Goal: Feedback & Contribution: Contribute content

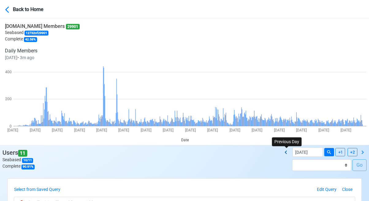
scroll to position [123, 0]
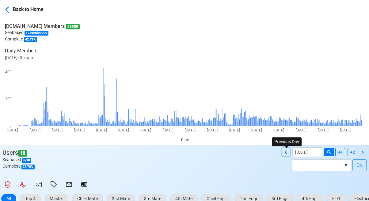
click at [286, 151] on icon at bounding box center [285, 152] width 7 height 7
type input "08/21/2025"
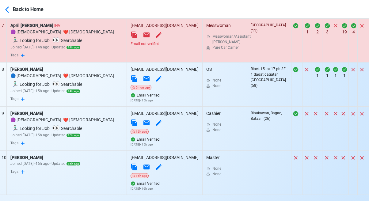
scroll to position [562, 0]
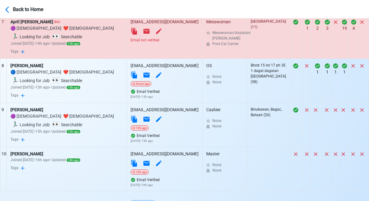
select select "100"
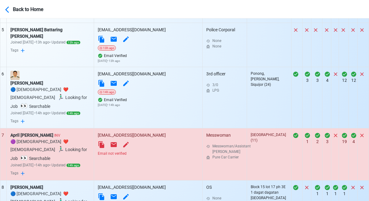
scroll to position [439, 0]
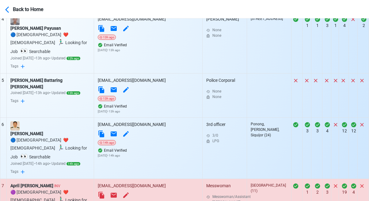
click at [155, 201] on div "Email not verified" at bounding box center [148, 204] width 101 height 6
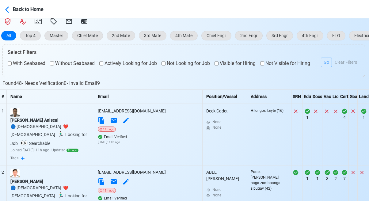
scroll to position [255, 0]
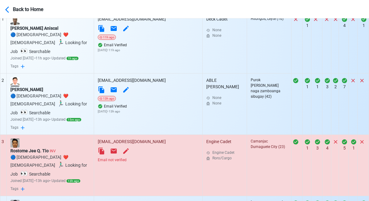
click at [158, 157] on div "Email not verified" at bounding box center [148, 160] width 101 height 6
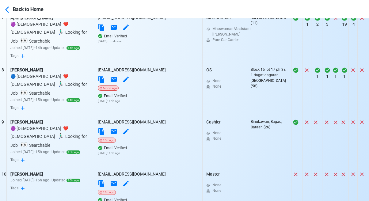
scroll to position [623, 0]
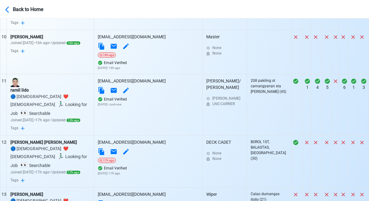
scroll to position [745, 0]
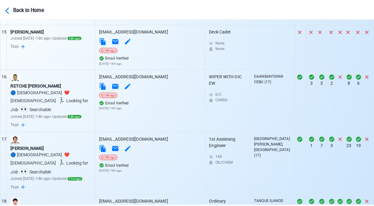
scroll to position [1083, 0]
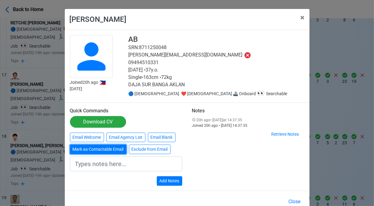
click at [104, 149] on button "Mark as Contactable Email" at bounding box center [98, 149] width 56 height 10
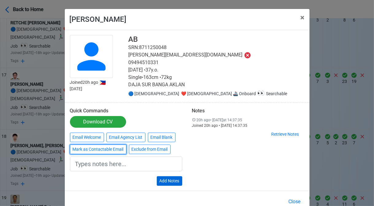
type input "Marked as Contactable email"
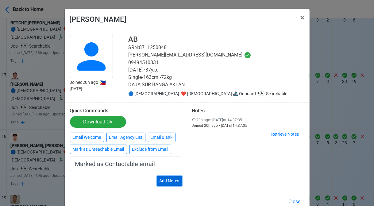
drag, startPoint x: 169, startPoint y: 179, endPoint x: 222, endPoint y: 180, distance: 52.4
click at [169, 179] on button "Add Notes" at bounding box center [169, 181] width 25 height 10
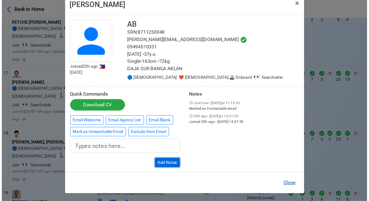
scroll to position [15, 0]
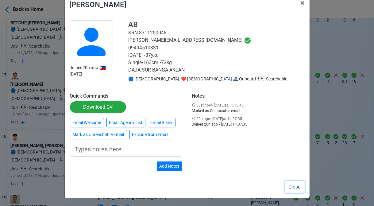
click at [291, 186] on button "Close" at bounding box center [294, 187] width 20 height 12
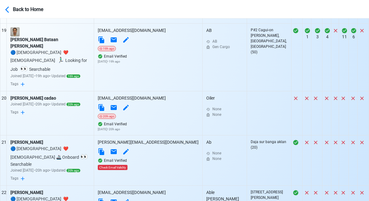
scroll to position [1267, 0]
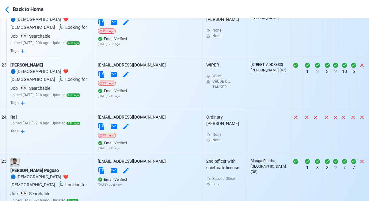
scroll to position [1389, 0]
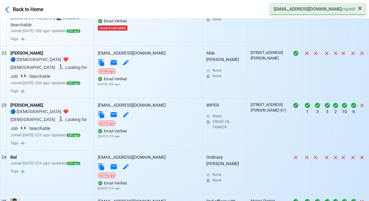
scroll to position [1481, 0]
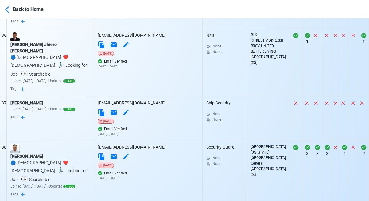
scroll to position [2156, 0]
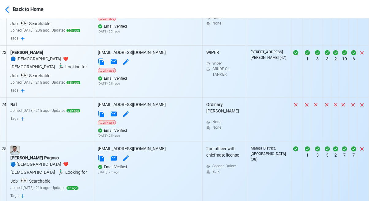
scroll to position [1420, 0]
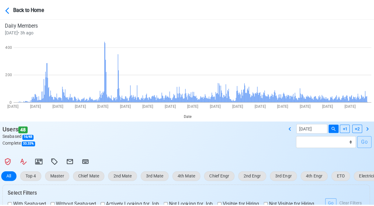
scroll to position [92, 0]
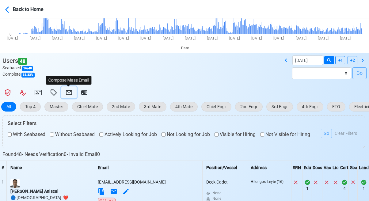
click at [69, 92] on icon at bounding box center [69, 92] width 6 height 5
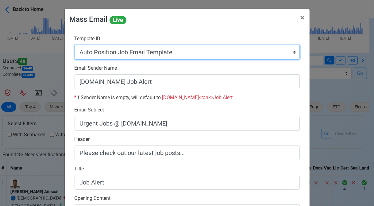
click at [193, 57] on select "Auto Position Job Email Template Incomplete CV Email Template ETO/ETR Job Email…" at bounding box center [186, 52] width 225 height 15
select select "d-0c193ece46b24c5dbce89cdb3e751472"
click at [74, 45] on select "Auto Position Job Email Template Incomplete CV Email Template ETO/ETR Job Email…" at bounding box center [186, 52] width 225 height 15
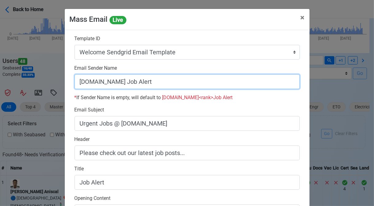
drag, startPoint x: 116, startPoint y: 83, endPoint x: 200, endPoint y: 87, distance: 84.1
click at [200, 87] on input "SeamanBio.PH Job Alert" at bounding box center [186, 81] width 225 height 15
click at [77, 81] on input "[DOMAIN_NAME]" at bounding box center [186, 81] width 225 height 15
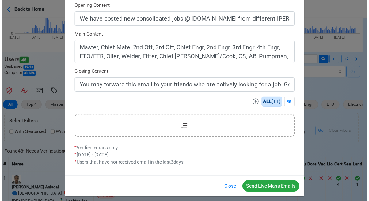
scroll to position [196, 0]
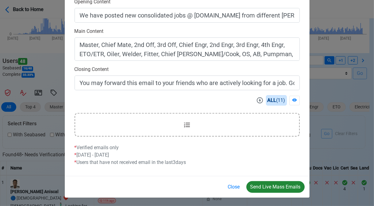
type input "Welcome to SeamanBio.PH"
click at [267, 182] on button "Send Live Mass Emails" at bounding box center [275, 187] width 58 height 12
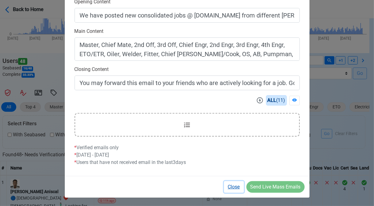
click at [236, 187] on button "Close" at bounding box center [234, 187] width 20 height 12
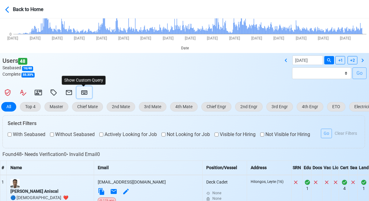
click at [83, 93] on icon at bounding box center [84, 92] width 6 height 4
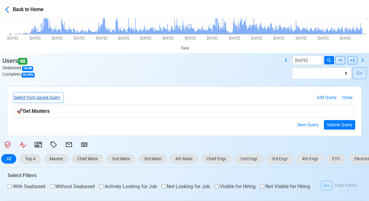
click at [56, 97] on button "Select from Saved Query" at bounding box center [38, 98] width 49 height 10
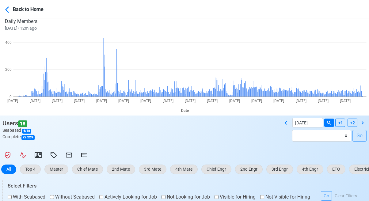
scroll to position [92, 0]
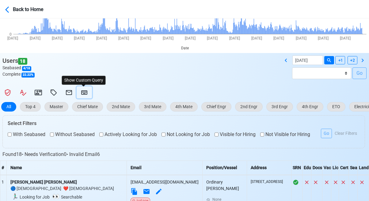
click at [86, 93] on icon at bounding box center [84, 92] width 7 height 7
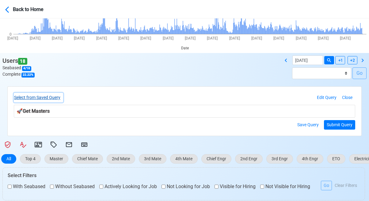
click at [51, 94] on button "Select from Saved Query" at bounding box center [38, 98] width 49 height 10
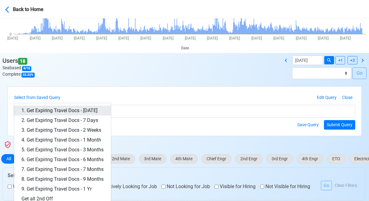
click at [74, 112] on link "1. Get Expiring Travel Docs - Today" at bounding box center [62, 111] width 97 height 10
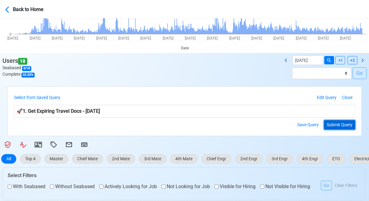
click at [337, 123] on button "Submit Query" at bounding box center [339, 125] width 31 height 10
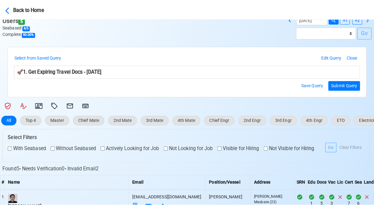
scroll to position [153, 0]
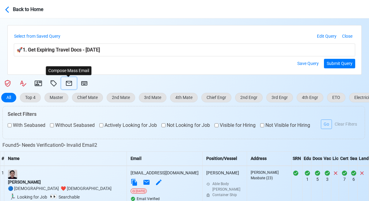
click at [70, 83] on icon at bounding box center [68, 83] width 7 height 7
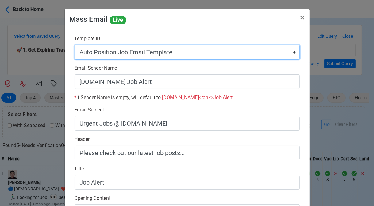
click at [182, 53] on select "Auto Position Job Email Template Incomplete CV Email Template ETO/ETR Job Email…" at bounding box center [186, 52] width 225 height 15
select select "d-3e71907ffd064a39999872a824aaf79a"
click at [74, 45] on select "Auto Position Job Email Template Incomplete CV Email Template ETO/ETR Job Email…" at bounding box center [186, 52] width 225 height 15
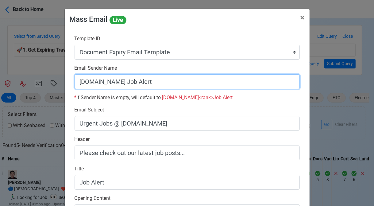
click at [145, 82] on input "SeamanBio.PH Job Alert" at bounding box center [186, 81] width 225 height 15
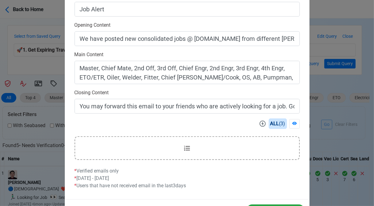
scroll to position [196, 0]
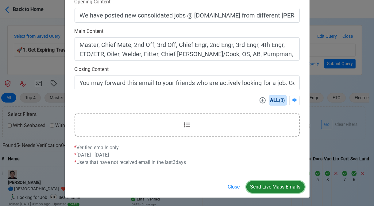
click at [273, 182] on button "Send Live Mass Emails" at bounding box center [275, 187] width 58 height 12
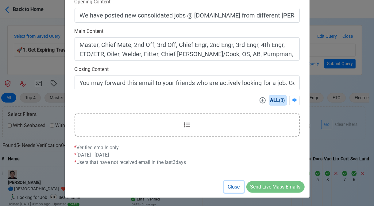
click at [232, 187] on button "Close" at bounding box center [234, 187] width 20 height 12
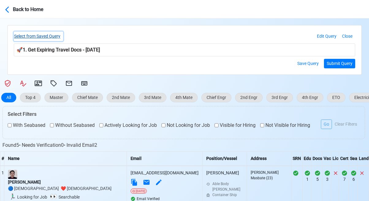
click at [55, 36] on button "Select from Saved Query" at bounding box center [38, 37] width 49 height 10
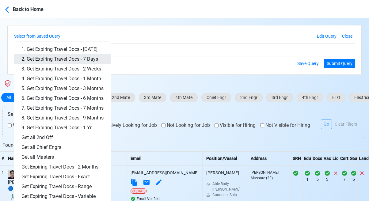
click at [86, 60] on link "2. Get Expiring Travel Docs - 7 Days" at bounding box center [62, 59] width 97 height 10
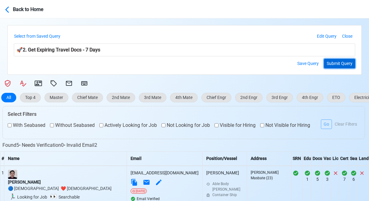
drag, startPoint x: 335, startPoint y: 61, endPoint x: 331, endPoint y: 62, distance: 3.8
click at [335, 60] on button "Submit Query" at bounding box center [339, 64] width 31 height 10
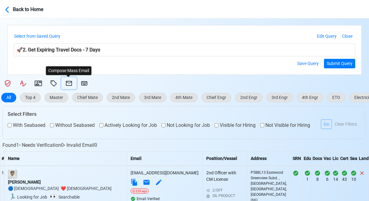
click at [66, 82] on icon at bounding box center [69, 83] width 6 height 5
select select "d-3e71907ffd064a39999872a824aaf79a"
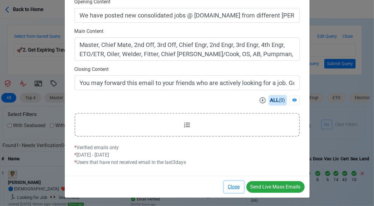
drag, startPoint x: 235, startPoint y: 187, endPoint x: 225, endPoint y: 179, distance: 12.7
click at [234, 187] on button "Close" at bounding box center [234, 187] width 20 height 12
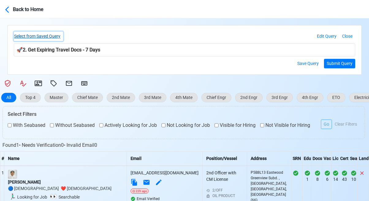
click at [56, 36] on button "Select from Saved Query" at bounding box center [38, 37] width 49 height 10
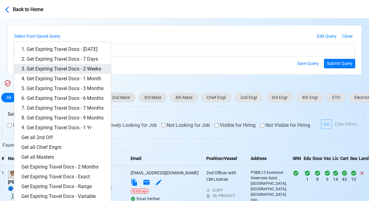
click at [78, 70] on link "3. Get Expiring Travel Docs - 2 Weeks" at bounding box center [62, 69] width 97 height 10
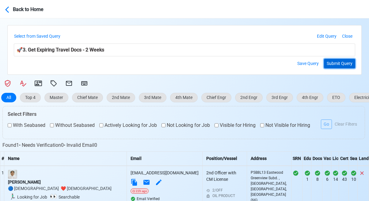
click at [338, 64] on button "Submit Query" at bounding box center [339, 64] width 31 height 10
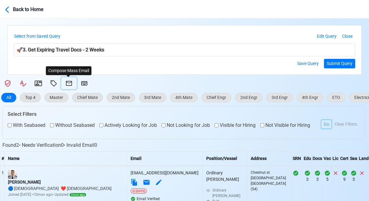
click at [68, 83] on icon at bounding box center [69, 83] width 6 height 5
select select "d-3e71907ffd064a39999872a824aaf79a"
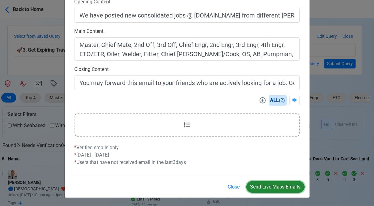
click at [271, 185] on button "Send Live Mass Emails" at bounding box center [275, 187] width 58 height 12
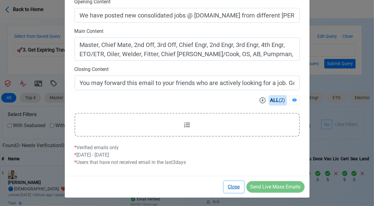
click at [238, 187] on button "Close" at bounding box center [234, 187] width 20 height 12
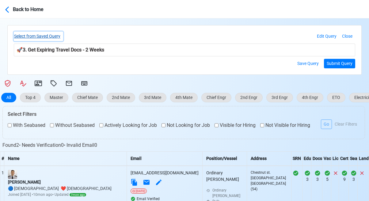
drag, startPoint x: 57, startPoint y: 35, endPoint x: 61, endPoint y: 39, distance: 5.4
click at [57, 35] on button "Select from Saved Query" at bounding box center [38, 37] width 49 height 10
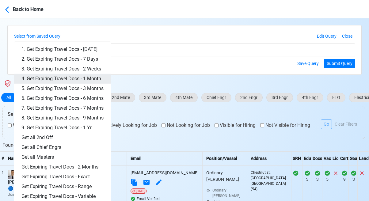
click at [91, 77] on link "4. Get Expiring Travel Docs - 1 Month" at bounding box center [62, 79] width 97 height 10
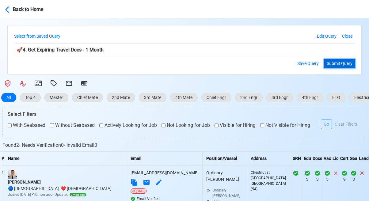
click at [340, 63] on button "Submit Query" at bounding box center [339, 64] width 31 height 10
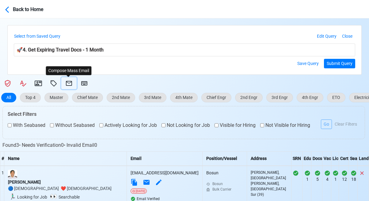
click at [70, 82] on icon at bounding box center [68, 83] width 7 height 7
select select "d-3e71907ffd064a39999872a824aaf79a"
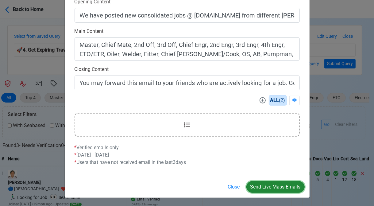
click at [280, 186] on button "Send Live Mass Emails" at bounding box center [275, 187] width 58 height 12
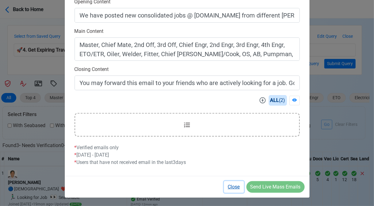
click at [232, 186] on button "Close" at bounding box center [234, 187] width 20 height 12
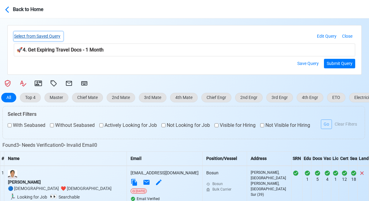
click at [49, 36] on button "Select from Saved Query" at bounding box center [38, 37] width 49 height 10
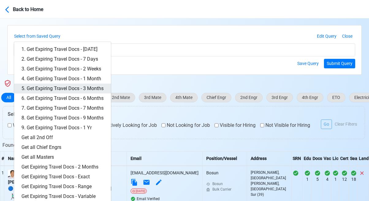
click at [94, 90] on link "5. Get Expiring Travel Docs - 3 Months" at bounding box center [62, 89] width 97 height 10
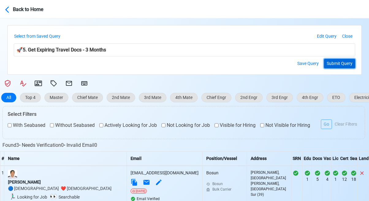
click at [350, 64] on button "Submit Query" at bounding box center [339, 64] width 31 height 10
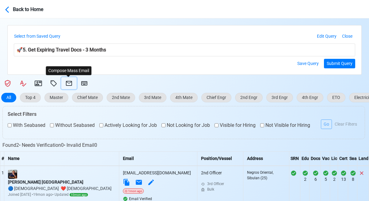
click at [69, 81] on icon at bounding box center [68, 83] width 7 height 7
select select "d-3e71907ffd064a39999872a824aaf79a"
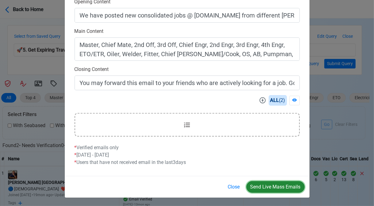
click at [279, 187] on button "Send Live Mass Emails" at bounding box center [275, 187] width 58 height 12
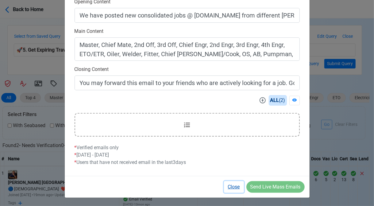
click at [235, 185] on button "Close" at bounding box center [234, 187] width 20 height 12
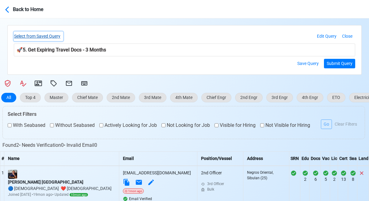
click at [49, 37] on button "Select from Saved Query" at bounding box center [38, 37] width 49 height 10
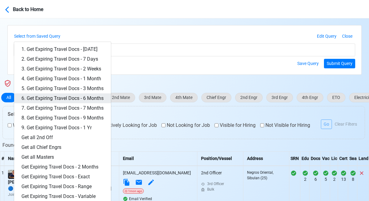
click at [78, 95] on link "6. Get Expiring Travel Docs - 6 Months" at bounding box center [62, 98] width 97 height 10
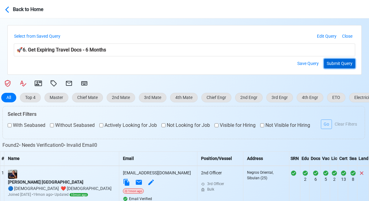
click at [339, 63] on button "Submit Query" at bounding box center [339, 64] width 31 height 10
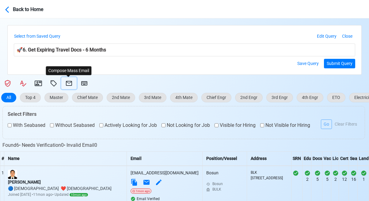
click at [69, 84] on icon at bounding box center [68, 83] width 7 height 7
select select "d-3e71907ffd064a39999872a824aaf79a"
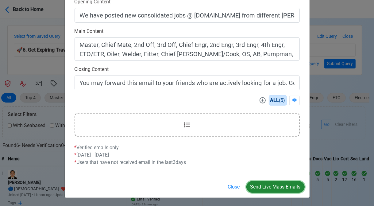
click at [276, 185] on button "Send Live Mass Emails" at bounding box center [275, 187] width 58 height 12
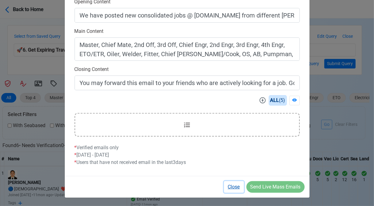
click at [233, 186] on button "Close" at bounding box center [234, 187] width 20 height 12
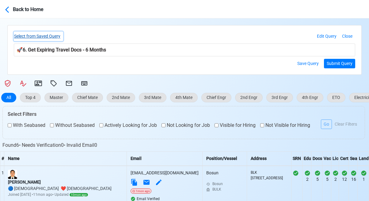
click at [43, 34] on button "Select from Saved Query" at bounding box center [38, 37] width 49 height 10
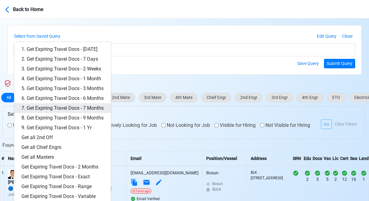
click at [89, 107] on link "7. Get Expiring Travel Docs - 7 Months" at bounding box center [62, 108] width 97 height 10
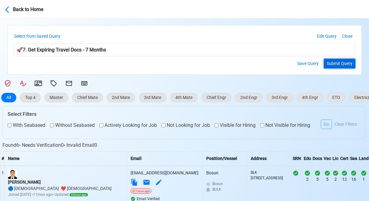
click at [338, 64] on button "Submit Query" at bounding box center [339, 64] width 31 height 10
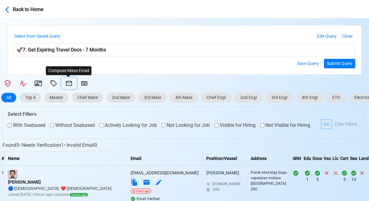
click at [69, 83] on icon at bounding box center [69, 83] width 6 height 5
select select "d-3e71907ffd064a39999872a824aaf79a"
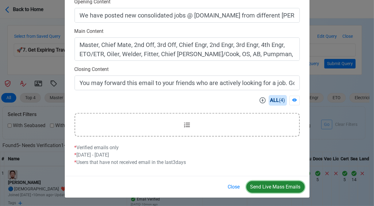
click at [274, 185] on button "Send Live Mass Emails" at bounding box center [275, 187] width 58 height 12
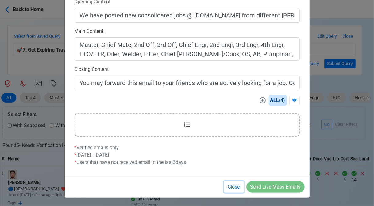
click at [234, 186] on button "Close" at bounding box center [234, 187] width 20 height 12
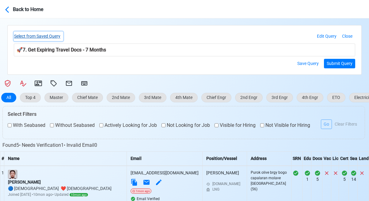
click at [48, 36] on button "Select from Saved Query" at bounding box center [38, 37] width 49 height 10
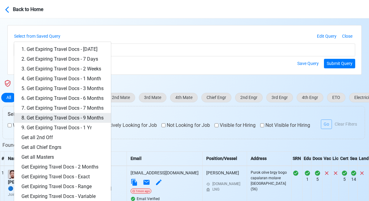
click at [86, 116] on link "8. Get Expiring Travel Docs - 9 Months" at bounding box center [62, 118] width 97 height 10
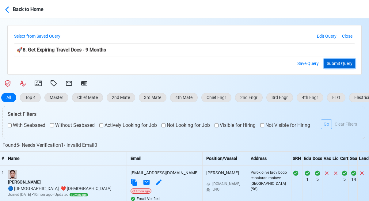
click at [336, 63] on button "Submit Query" at bounding box center [339, 64] width 31 height 10
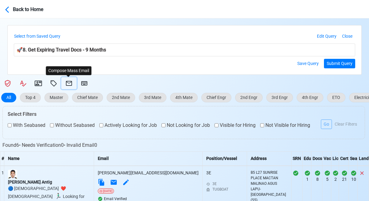
click at [69, 84] on icon at bounding box center [68, 83] width 7 height 7
select select "d-3e71907ffd064a39999872a824aaf79a"
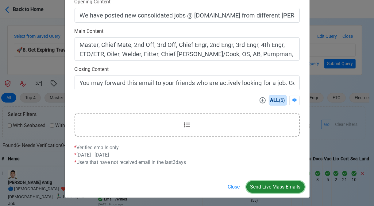
click at [276, 184] on button "Send Live Mass Emails" at bounding box center [275, 187] width 58 height 12
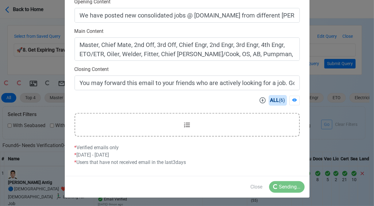
click at [247, 185] on div "Close Sending..." at bounding box center [187, 187] width 245 height 22
drag, startPoint x: 231, startPoint y: 186, endPoint x: 227, endPoint y: 181, distance: 6.5
click at [231, 186] on button "Close" at bounding box center [234, 187] width 20 height 12
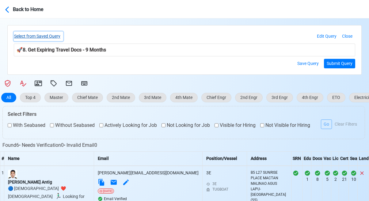
click at [50, 38] on button "Select from Saved Query" at bounding box center [38, 37] width 49 height 10
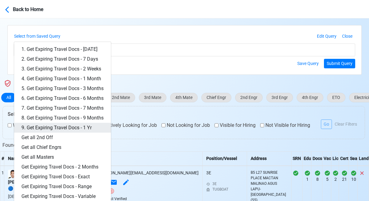
click at [71, 125] on link "9. Get Expiring Travel Docs - 1 Yr" at bounding box center [62, 128] width 97 height 10
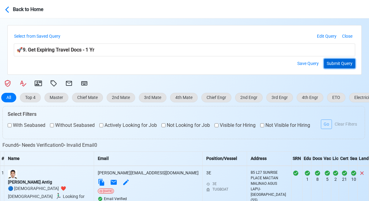
click at [342, 64] on button "Submit Query" at bounding box center [339, 64] width 31 height 10
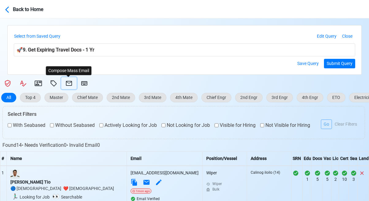
click at [61, 82] on button at bounding box center [68, 83] width 15 height 12
select select "d-3e71907ffd064a39999872a824aaf79a"
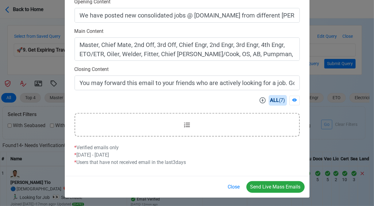
click at [281, 112] on div "ALL ( 7 ) * Verified emails only * Today - August 22, 2025 * Users that have no…" at bounding box center [187, 130] width 234 height 71
click at [284, 187] on button "Send Live Mass Emails" at bounding box center [275, 187] width 58 height 12
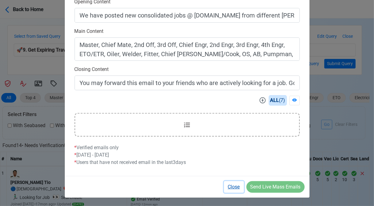
click at [234, 188] on button "Close" at bounding box center [234, 187] width 20 height 12
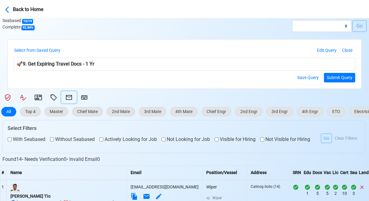
scroll to position [61, 0]
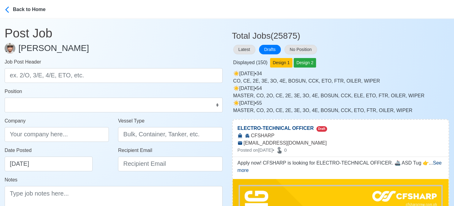
click at [374, 55] on div "Displayed ( 150 ) Design 1 Design 2" at bounding box center [340, 61] width 217 height 12
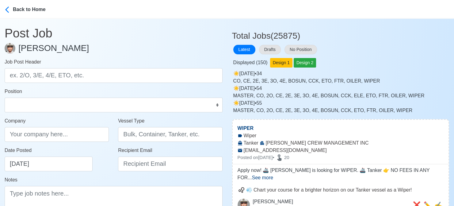
click at [374, 55] on div "Latest Drafts No Position" at bounding box center [340, 50] width 217 height 12
click at [269, 49] on button "Drafts" at bounding box center [270, 50] width 22 height 10
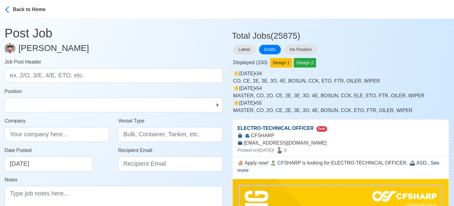
click at [357, 52] on div "Latest Drafts No Position" at bounding box center [340, 50] width 217 height 12
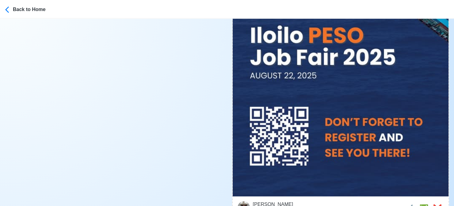
scroll to position [1563, 0]
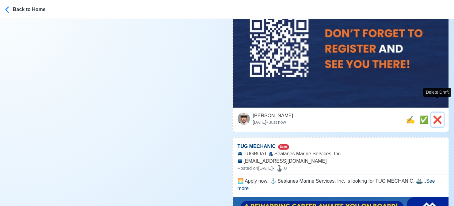
click at [437, 115] on span "❌" at bounding box center [437, 119] width 9 height 8
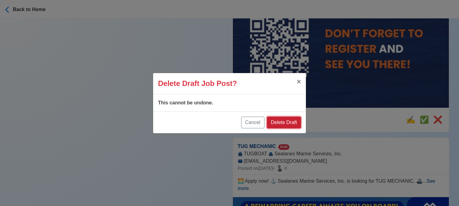
click at [287, 120] on button "Delete Draft" at bounding box center [284, 122] width 34 height 12
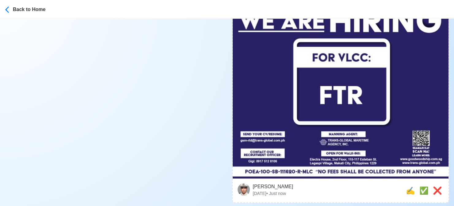
scroll to position [3433, 0]
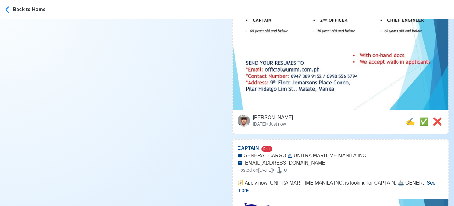
scroll to position [2452, 0]
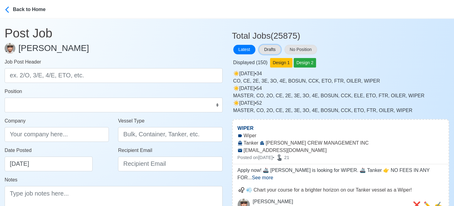
click at [268, 46] on button "Drafts" at bounding box center [270, 50] width 22 height 10
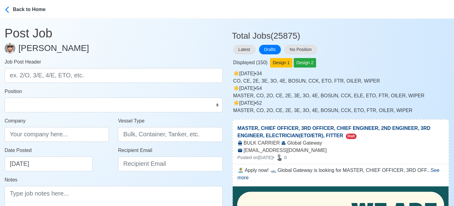
click at [360, 59] on div "Displayed ( 150 ) Design 1 Design 2" at bounding box center [340, 61] width 217 height 12
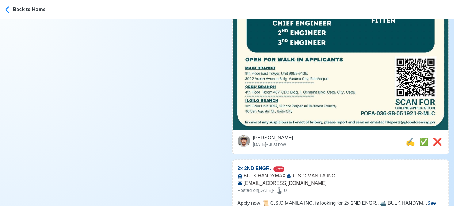
scroll to position [307, 0]
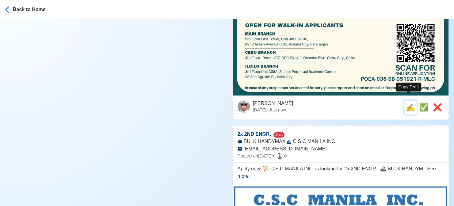
click at [408, 103] on span "✍️" at bounding box center [410, 107] width 9 height 8
type input "MASTER, CHIEF OFFICER, 3RD OFFICER, CHIEF ENGINEER, 2ND ENGINEER, 3RD ENGINEER,…"
type input "Global Gateway"
type input "BULK CARRIER"
type input "[EMAIL_ADDRESS][DOMAIN_NAME]"
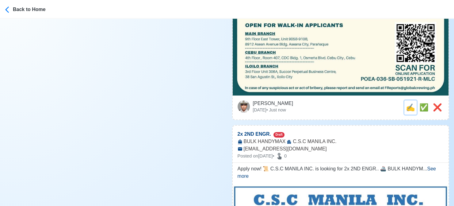
type textarea "🏝️ Apply now! 🛥️ Global Gateway is looking for MASTER, CHIEF OFFICER, 3RD OFFIC…"
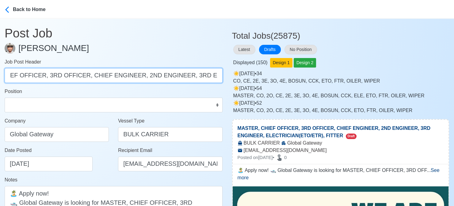
scroll to position [0, 120]
drag, startPoint x: 36, startPoint y: 77, endPoint x: 232, endPoint y: 73, distance: 196.2
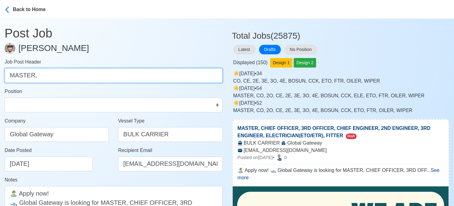
scroll to position [0, 0]
type input "MASTER"
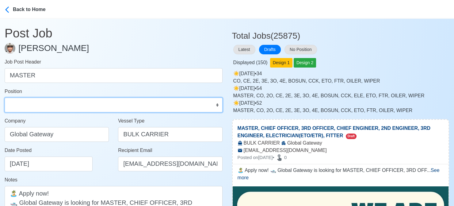
click at [167, 105] on select "Master Chief Officer 2nd Officer 3rd Officer Junior Officer Chief Engineer 2nd …" at bounding box center [114, 104] width 218 height 15
select select "Master"
click at [5, 97] on select "Master Chief Officer 2nd Officer 3rd Officer Junior Officer Chief Engineer 2nd …" at bounding box center [114, 104] width 218 height 15
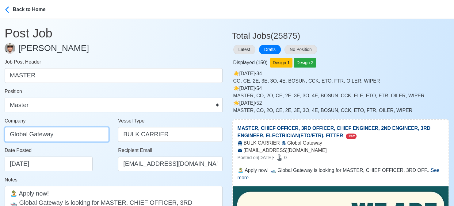
click at [88, 136] on input "Global Gateway" at bounding box center [57, 134] width 104 height 15
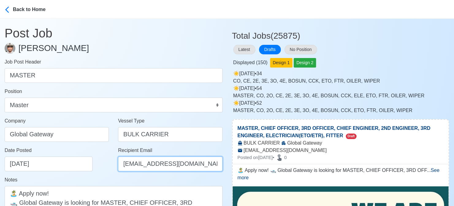
click at [132, 163] on input "[EMAIL_ADDRESS][DOMAIN_NAME]" at bounding box center [170, 163] width 104 height 15
type input "[EMAIL_ADDRESS][DOMAIN_NAME]"
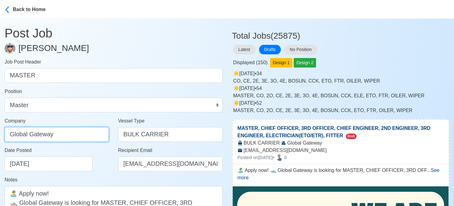
click at [88, 136] on input "Global Gateway" at bounding box center [57, 134] width 104 height 15
drag, startPoint x: 88, startPoint y: 136, endPoint x: -6, endPoint y: 136, distance: 94.4
click at [0, 136] on html "Back to Home Post Job Jeyner Gil Job Post Header MASTER Position Master Chief O…" at bounding box center [227, 103] width 454 height 206
type input "GLOBAL GATEWAY MARITIME INC."
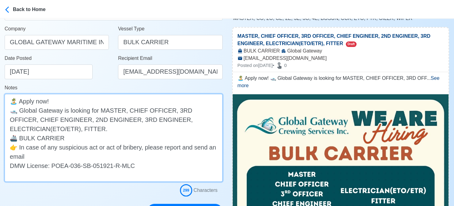
drag, startPoint x: 126, startPoint y: 111, endPoint x: 126, endPoint y: 126, distance: 14.4
click at [126, 126] on textarea "🏝️ Apply now! 🛥️ Global Gateway is looking for MASTER, CHIEF OFFICER, 3RD OFFIC…" at bounding box center [114, 138] width 218 height 88
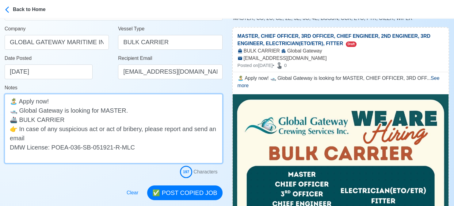
drag, startPoint x: 29, startPoint y: 136, endPoint x: -1, endPoint y: 128, distance: 30.7
click at [0, 114] on html "Back to Home Post Job Jeyner Gil Job Post Header MASTER Position Master Chief O…" at bounding box center [227, 11] width 454 height 206
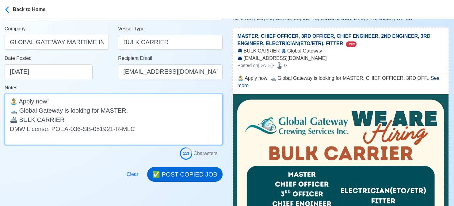
type textarea "🏝️ Apply now! 🛥️ Global Gateway is looking for MASTER. 🚢 BULK CARRIER DMW Licen…"
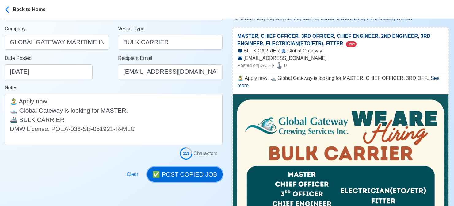
click at [188, 171] on button "✅ POST COPIED JOB" at bounding box center [184, 174] width 75 height 15
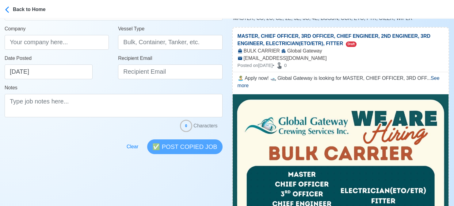
scroll to position [0, 0]
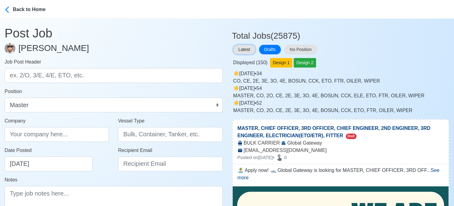
click at [243, 45] on button "Latest" at bounding box center [244, 50] width 22 height 10
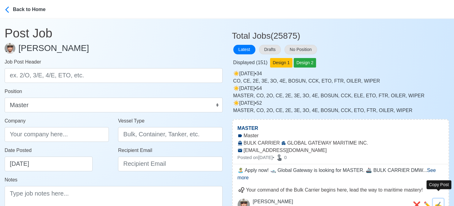
click at [441, 201] on span "✍️" at bounding box center [438, 205] width 8 height 8
type input "MASTER"
type input "GLOBAL GATEWAY MARITIME INC."
type input "BULK CARRIER"
type input "[EMAIL_ADDRESS][DOMAIN_NAME]"
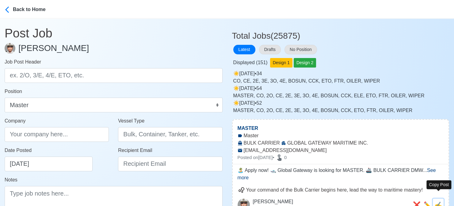
type textarea "🏝️ Apply now! 🛥️ Global Gateway is looking for MASTER. 🚢 BULK CARRIER DMW Licen…"
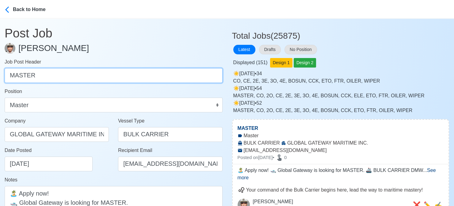
click at [85, 78] on input "MASTER" at bounding box center [114, 75] width 218 height 15
paste input "CHIEF OFFICER, 3RD OFFICER, CHIEF ENGINEER, 2ND ENGINEER, 3RD ENGINEER, ELECTRI…"
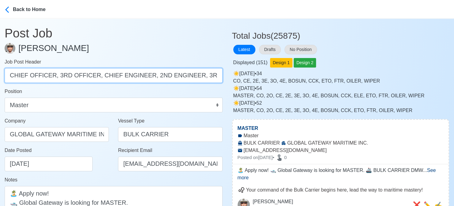
scroll to position [0, 96]
drag, startPoint x: 53, startPoint y: 74, endPoint x: 244, endPoint y: 71, distance: 191.6
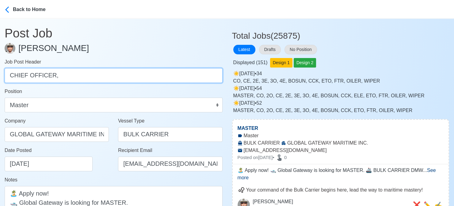
scroll to position [0, 0]
type input "CHIEF OFFICER"
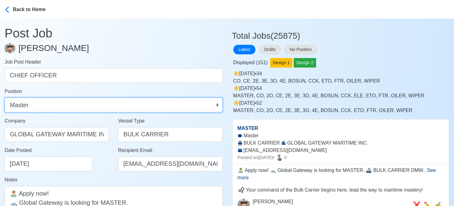
click at [155, 108] on select "Master Chief Officer 2nd Officer 3rd Officer Junior Officer Chief Engineer 2nd …" at bounding box center [114, 104] width 218 height 15
select select "Chief Officer"
click at [5, 97] on select "Master Chief Officer 2nd Officer 3rd Officer Junior Officer Chief Engineer 2nd …" at bounding box center [114, 104] width 218 height 15
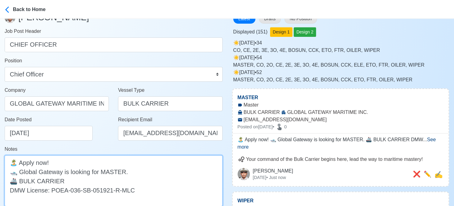
click at [114, 171] on textarea "🏝️ Apply now! 🛥️ Global Gateway is looking for MASTER. 🚢 BULK CARRIER DMW Licen…" at bounding box center [114, 180] width 218 height 51
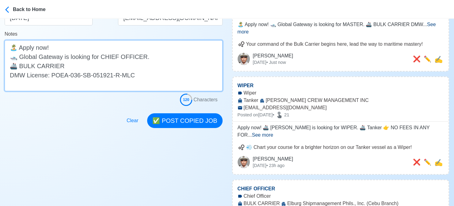
scroll to position [153, 0]
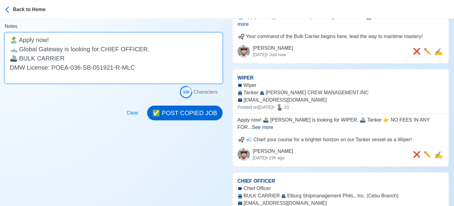
type textarea "🏝️ Apply now! 🛥️ Global Gateway is looking for CHIEF OFFICER. 🚢 BULK CARRIER DM…"
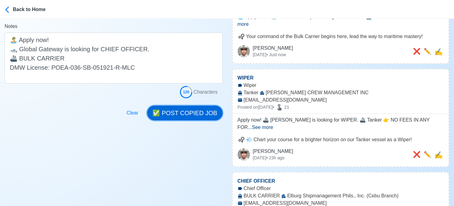
click at [199, 116] on button "✅ POST COPIED JOB" at bounding box center [184, 112] width 75 height 15
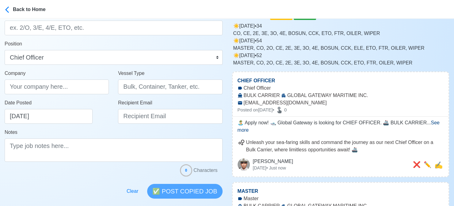
scroll to position [31, 0]
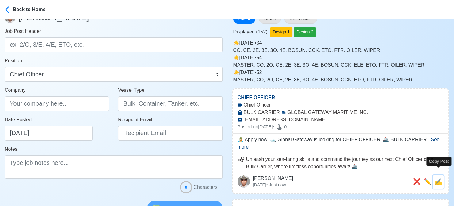
click at [443, 178] on span "✍️" at bounding box center [438, 182] width 8 height 8
type input "CHIEF OFFICER"
type input "GLOBAL GATEWAY MARITIME INC."
type input "BULK CARRIER"
type input "[EMAIL_ADDRESS][DOMAIN_NAME]"
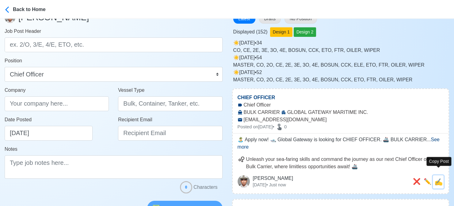
type textarea "🏝️ Apply now! 🛥️ Global Gateway is looking for CHIEF OFFICER. 🚢 BULK CARRIER DM…"
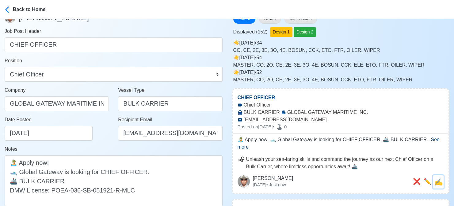
scroll to position [0, 0]
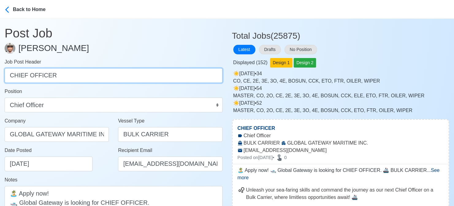
click at [99, 71] on input "CHIEF OFFICER" at bounding box center [114, 75] width 218 height 15
paste input "3RD OFFICER, CHIEF ENGINEER, 2ND ENGINEER, 3RD ENGINEER, ELECTRICIAN(ETO/ETR), …"
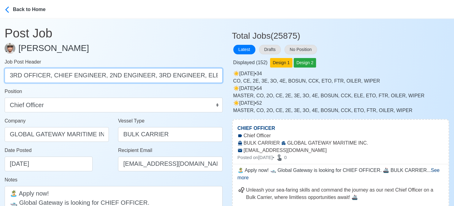
scroll to position [0, 53]
drag, startPoint x: 49, startPoint y: 76, endPoint x: 273, endPoint y: 73, distance: 224.4
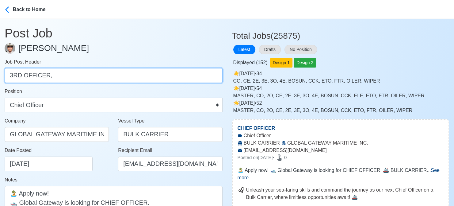
scroll to position [0, 0]
type input "3RD OFFICER"
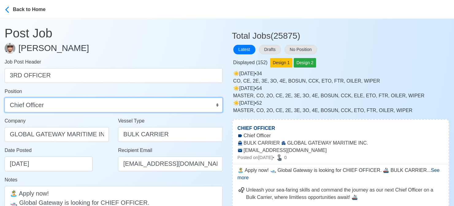
click at [136, 107] on select "Master Chief Officer 2nd Officer 3rd Officer Junior Officer Chief Engineer 2nd …" at bounding box center [114, 104] width 218 height 15
select select "3rd Officer"
click at [5, 97] on select "Master Chief Officer 2nd Officer 3rd Officer Junior Officer Chief Engineer 2nd …" at bounding box center [114, 104] width 218 height 15
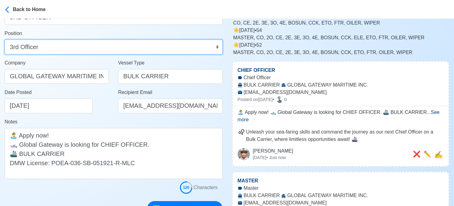
scroll to position [61, 0]
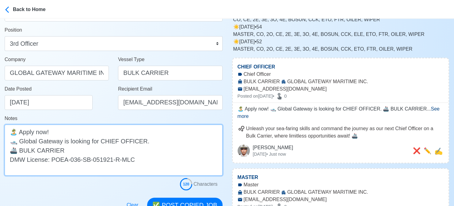
click at [107, 142] on textarea "🏝️ Apply now! 🛥️ Global Gateway is looking for CHIEF OFFICER. 🚢 BULK CARRIER DM…" at bounding box center [114, 149] width 218 height 51
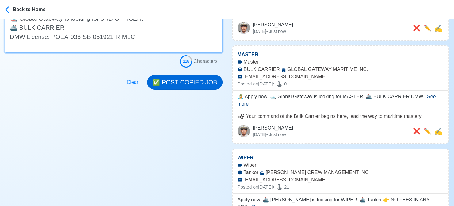
type textarea "🏝️ Apply now! 🛥️ Global Gateway is looking for 3RD OFFICER. 🚢 BULK CARRIER DMW …"
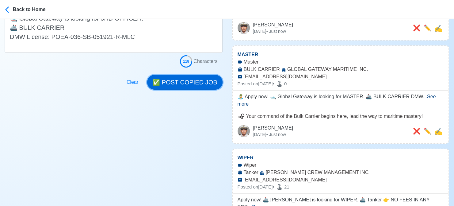
click at [200, 83] on button "✅ POST COPIED JOB" at bounding box center [184, 82] width 75 height 15
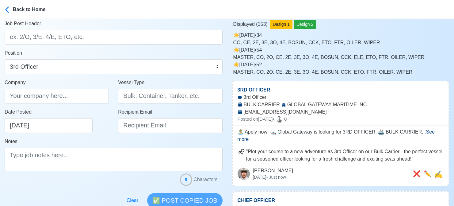
scroll to position [61, 0]
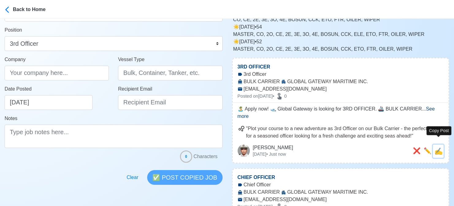
click at [439, 147] on span "✍️" at bounding box center [438, 151] width 8 height 8
type input "3RD OFFICER"
type input "GLOBAL GATEWAY MARITIME INC."
type input "BULK CARRIER"
type input "[EMAIL_ADDRESS][DOMAIN_NAME]"
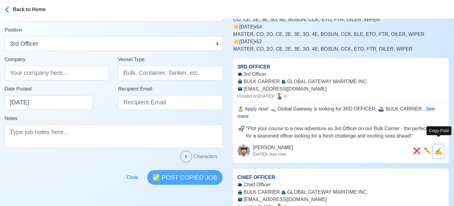
type textarea "🏝️ Apply now! 🛥️ Global Gateway is looking for 3RD OFFICER. 🚢 BULK CARRIER DMW …"
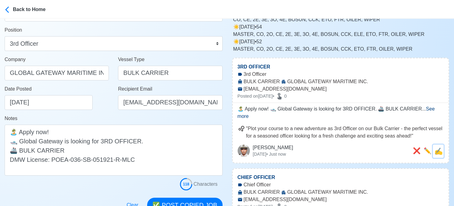
scroll to position [0, 0]
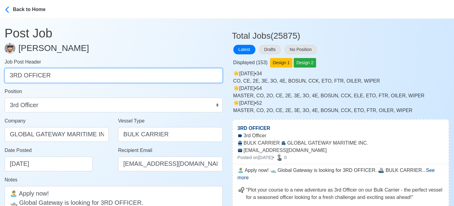
click at [104, 74] on input "3RD OFFICER" at bounding box center [114, 75] width 218 height 15
paste input "CHIEF ENGINEER, 2ND ENGINEER, 3RD ENGINEER, ELECTRICIAN(ETO/ETR), FITTER."
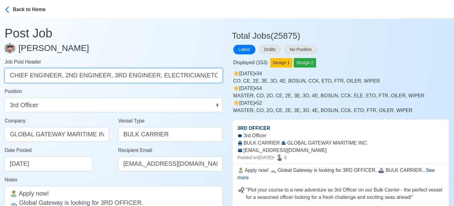
scroll to position [0, 14]
drag, startPoint x: 57, startPoint y: 76, endPoint x: 242, endPoint y: 93, distance: 185.2
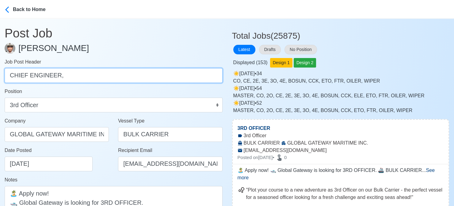
scroll to position [0, 0]
type input "CHIEF ENGINEER"
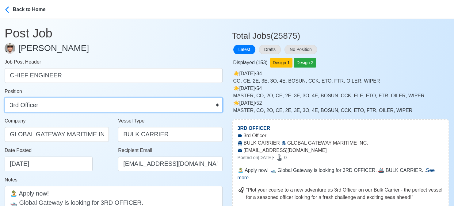
click at [174, 106] on select "Master Chief Officer 2nd Officer 3rd Officer Junior Officer Chief Engineer 2nd …" at bounding box center [114, 104] width 218 height 15
select select "Chief Engineer"
click at [5, 97] on select "Master Chief Officer 2nd Officer 3rd Officer Junior Officer Chief Engineer 2nd …" at bounding box center [114, 104] width 218 height 15
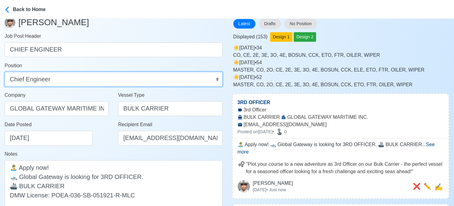
scroll to position [61, 0]
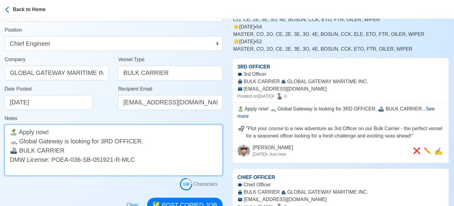
click at [105, 142] on textarea "🏝️ Apply now! 🛥️ Global Gateway is looking for 3RD OFFICER. 🚢 BULK CARRIER DMW …" at bounding box center [114, 149] width 218 height 51
click at [128, 140] on textarea "🏝️ Apply now! 🛥️ Global Gateway is looking for CHIEF OFFICER. 🚢 BULK CARRIER DM…" at bounding box center [114, 149] width 218 height 51
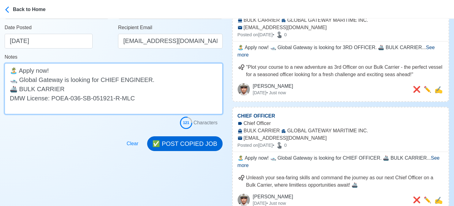
type textarea "🏝️ Apply now! 🛥️ Global Gateway is looking for CHIEF ENGINEER. 🚢 BULK CARRIER D…"
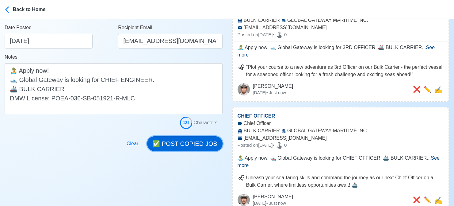
click at [196, 143] on button "✅ POST COPIED JOB" at bounding box center [184, 143] width 75 height 15
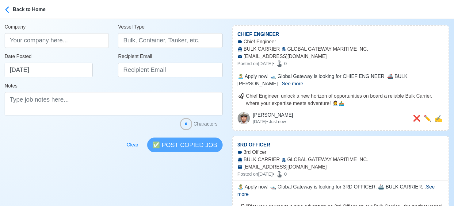
scroll to position [31, 0]
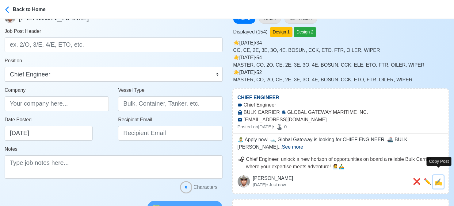
click at [441, 178] on span "✍️" at bounding box center [438, 182] width 8 height 8
type input "CHIEF ENGINEER"
type input "GLOBAL GATEWAY MARITIME INC."
type input "BULK CARRIER"
type input "[EMAIL_ADDRESS][DOMAIN_NAME]"
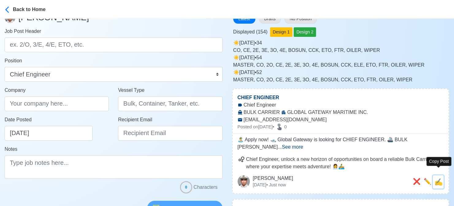
type textarea "🏝️ Apply now! 🛥️ Global Gateway is looking for CHIEF ENGINEER. 🚢 BULK CARRIER D…"
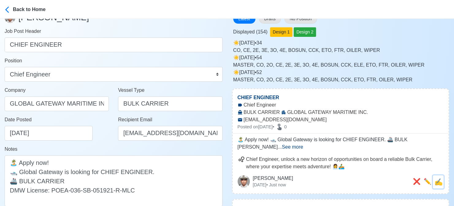
scroll to position [0, 0]
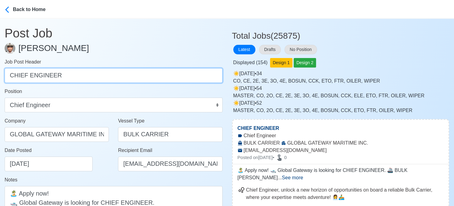
click at [134, 78] on input "CHIEF ENGINEER" at bounding box center [114, 75] width 218 height 15
paste input "2ND ENGINEER, 3RD ENGINEER, ELECTRICIAN(ETO/ETR), FITTER."
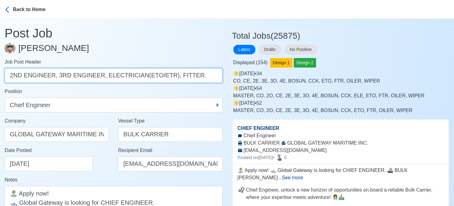
drag, startPoint x: 57, startPoint y: 76, endPoint x: 222, endPoint y: 75, distance: 164.9
click at [222, 75] on input "2ND ENGINEER, 3RD ENGINEER, ELECTRICIAN(ETO/ETR), FITTER." at bounding box center [114, 75] width 218 height 15
click at [11, 76] on input "2ND ENGINEER" at bounding box center [114, 75] width 218 height 15
type input "2ND ENGINEER"
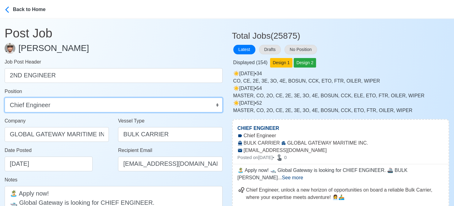
click at [67, 106] on select "Master Chief Officer 2nd Officer 3rd Officer Junior Officer Chief Engineer 2nd …" at bounding box center [114, 104] width 218 height 15
select select "2nd Engineer"
click at [5, 97] on select "Master Chief Officer 2nd Officer 3rd Officer Junior Officer Chief Engineer 2nd …" at bounding box center [114, 104] width 218 height 15
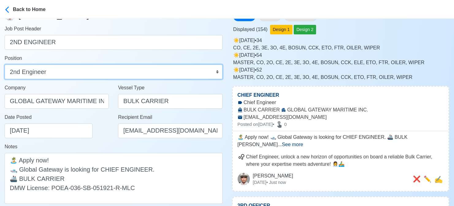
scroll to position [61, 0]
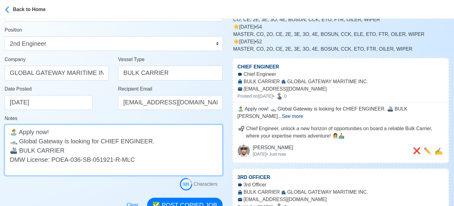
click at [107, 142] on textarea "🏝️ Apply now! 🛥️ Global Gateway is looking for CHIEF ENGINEER. 🚢 BULK CARRIER D…" at bounding box center [114, 149] width 218 height 51
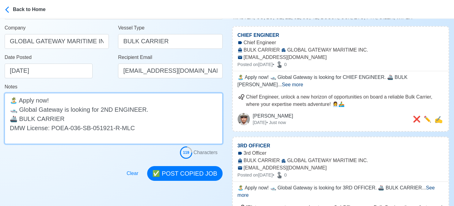
scroll to position [123, 0]
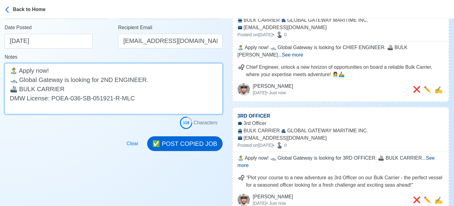
type textarea "🏝️ Apply now! 🛥️ Global Gateway is looking for 2ND ENGINEER. 🚢 BULK CARRIER DMW…"
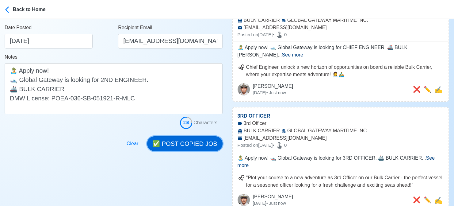
click at [179, 144] on button "✅ POST COPIED JOB" at bounding box center [184, 143] width 75 height 15
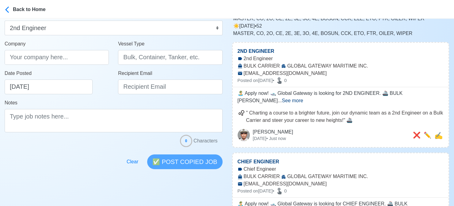
scroll to position [31, 0]
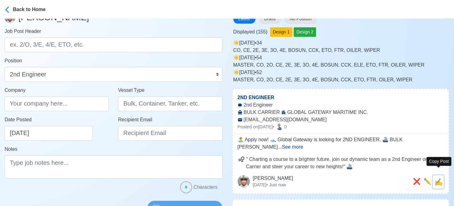
click at [438, 178] on span "✍️" at bounding box center [438, 182] width 8 height 8
type input "2ND ENGINEER"
type input "GLOBAL GATEWAY MARITIME INC."
type input "BULK CARRIER"
type input "[EMAIL_ADDRESS][DOMAIN_NAME]"
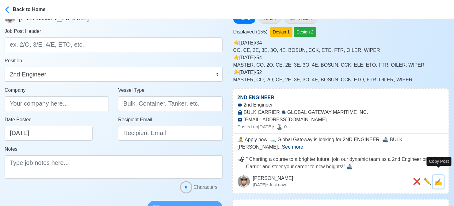
type textarea "🏝️ Apply now! 🛥️ Global Gateway is looking for 2ND ENGINEER. 🚢 BULK CARRIER DMW…"
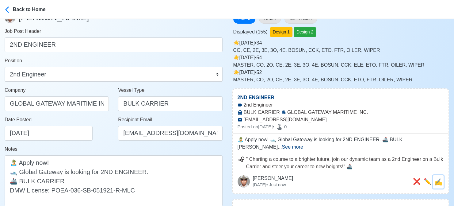
scroll to position [0, 0]
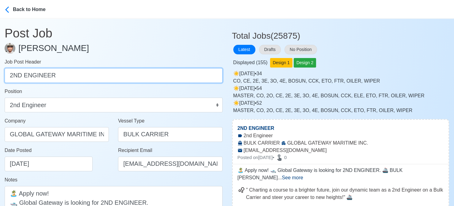
click at [104, 78] on input "2ND ENGINEER" at bounding box center [114, 75] width 218 height 15
paste input "3RD ENGINEER, ELECTRICIAN(ETO/ETR), FITTER."
drag, startPoint x: 54, startPoint y: 74, endPoint x: 208, endPoint y: 76, distance: 154.8
click at [208, 76] on input "3RD ENGINEER, ELECTRICIAN(ETO/ETR), FITTER." at bounding box center [114, 75] width 218 height 15
type input "3RD ENGINEER"
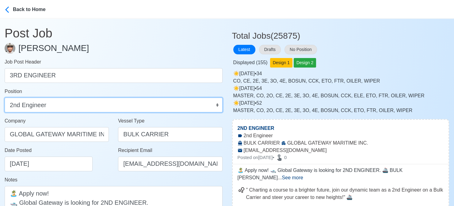
click at [152, 102] on select "Master Chief Officer 2nd Officer 3rd Officer Junior Officer Chief Engineer 2nd …" at bounding box center [114, 104] width 218 height 15
select select "3rd Engineer"
click at [5, 97] on select "Master Chief Officer 2nd Officer 3rd Officer Junior Officer Chief Engineer 2nd …" at bounding box center [114, 104] width 218 height 15
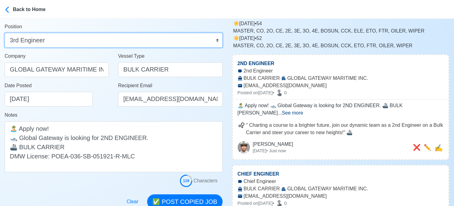
scroll to position [92, 0]
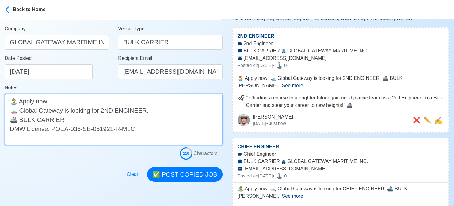
click at [106, 112] on textarea "🏝️ Apply now! 🛥️ Global Gateway is looking for 2ND ENGINEER. 🚢 BULK CARRIER DMW…" at bounding box center [114, 119] width 218 height 51
type textarea "🏝️ Apply now! 🛥️ Global Gateway is looking for 3RD ENGINEER. 🚢 BULK CARRIER DMW…"
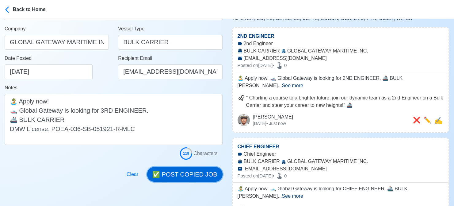
click at [196, 176] on button "✅ POST COPIED JOB" at bounding box center [184, 174] width 75 height 15
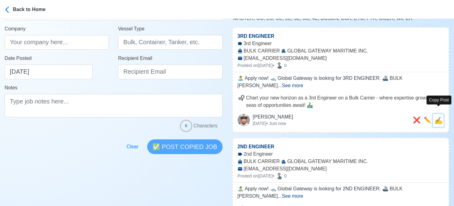
click at [437, 116] on span "✍️" at bounding box center [438, 120] width 8 height 8
type input "3RD ENGINEER"
type input "GLOBAL GATEWAY MARITIME INC."
type input "BULK CARRIER"
type input "[EMAIL_ADDRESS][DOMAIN_NAME]"
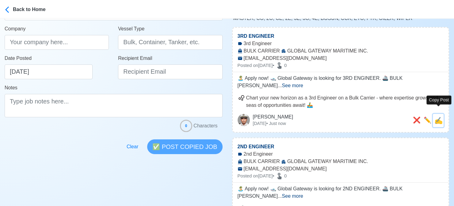
type textarea "🏝️ Apply now! 🛥️ Global Gateway is looking for 3RD ENGINEER. 🚢 BULK CARRIER DMW…"
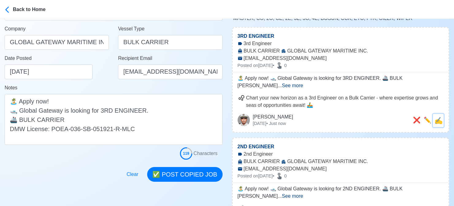
scroll to position [0, 0]
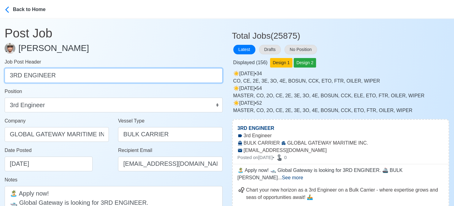
click at [93, 75] on input "3RD ENGINEER" at bounding box center [114, 75] width 218 height 15
paste input "ELECTRICIAN(ETO/ETR), FITTER."
drag, startPoint x: 74, startPoint y: 75, endPoint x: 92, endPoint y: 74, distance: 18.2
click at [92, 74] on input "ELECTRICIAN(ETO/ETR), FITTER." at bounding box center [114, 75] width 218 height 15
type input "ELECTRICIAN(ETO/ETR)"
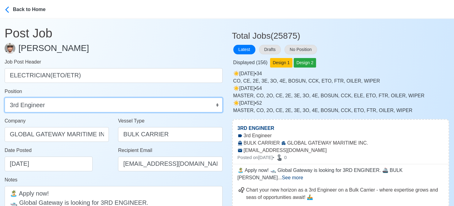
click at [97, 104] on select "Master Chief Officer 2nd Officer 3rd Officer Junior Officer Chief Engineer 2nd …" at bounding box center [114, 104] width 218 height 15
select select "Electrician"
click at [5, 97] on select "Master Chief Officer 2nd Officer 3rd Officer Junior Officer Chief Engineer 2nd …" at bounding box center [114, 104] width 218 height 15
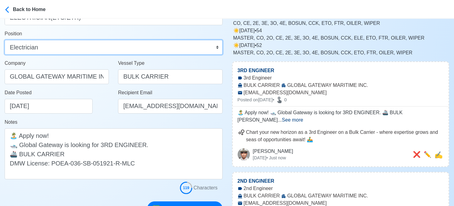
scroll to position [61, 0]
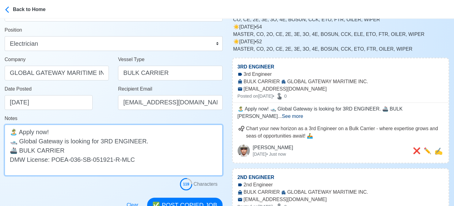
drag, startPoint x: 101, startPoint y: 140, endPoint x: 140, endPoint y: 139, distance: 39.2
click at [140, 139] on textarea "🏝️ Apply now! 🛥️ Global Gateway is looking for 3RD ENGINEER. 🚢 BULK CARRIER DMW…" at bounding box center [114, 149] width 218 height 51
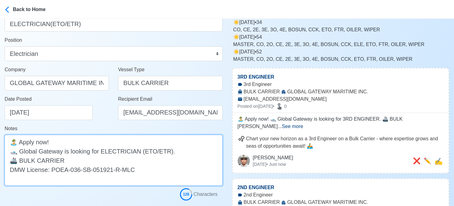
scroll to position [153, 0]
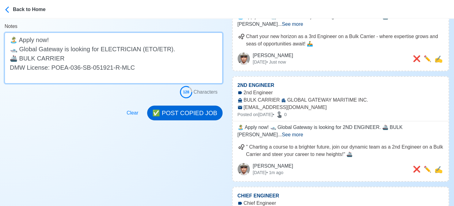
type textarea "🏝️ Apply now! 🛥️ Global Gateway is looking for ELECTRICIAN (ETO/ETR). 🚢 BULK CA…"
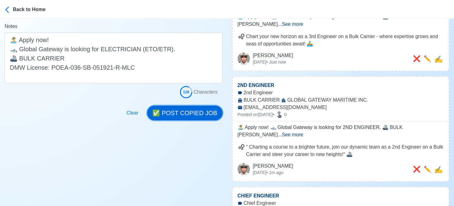
click at [203, 109] on button "✅ POST COPIED JOB" at bounding box center [184, 112] width 75 height 15
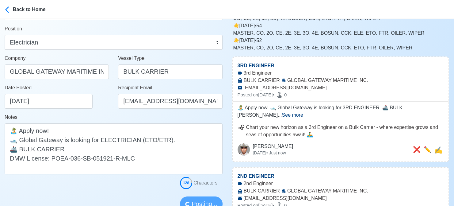
scroll to position [61, 0]
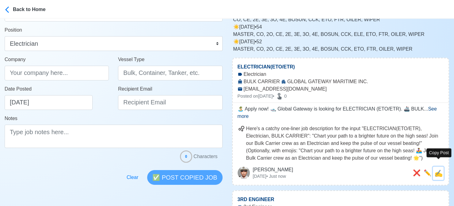
click at [439, 169] on span "✍️" at bounding box center [438, 173] width 8 height 8
type input "ELECTRICIAN(ETO/ETR)"
type input "GLOBAL GATEWAY MARITIME INC."
type input "BULK CARRIER"
type input "[EMAIL_ADDRESS][DOMAIN_NAME]"
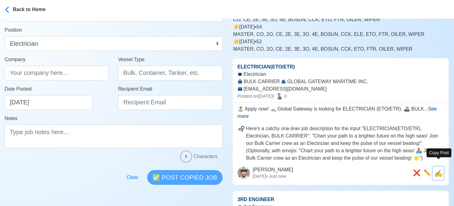
type textarea "🏝️ Apply now! 🛥️ Global Gateway is looking for ELECTRICIAN (ETO/ETR). 🚢 BULK CA…"
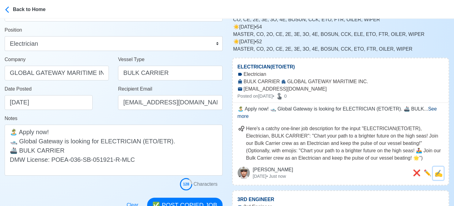
scroll to position [0, 0]
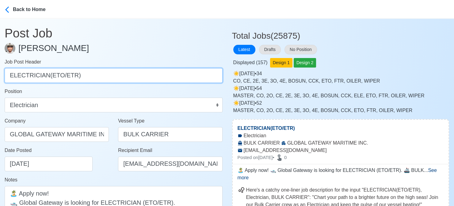
click at [112, 77] on input "ELECTRICIAN(ETO/ETR)" at bounding box center [114, 75] width 218 height 15
paste input "FITTER"
type input "FITTER"
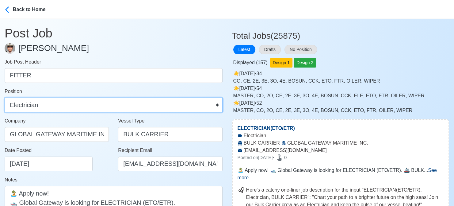
click at [122, 103] on select "Master Chief Officer 2nd Officer 3rd Officer Junior Officer Chief Engineer 2nd …" at bounding box center [114, 104] width 218 height 15
select select "Fitter"
click at [5, 97] on select "Master Chief Officer 2nd Officer 3rd Officer Junior Officer Chief Engineer 2nd …" at bounding box center [114, 104] width 218 height 15
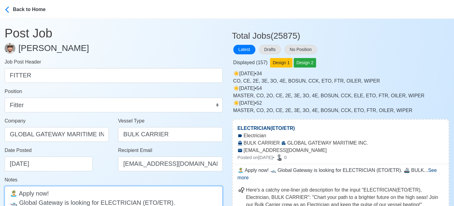
paste textarea "FITTER"
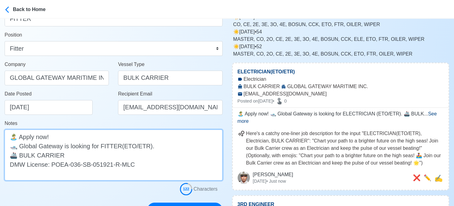
scroll to position [62, 0]
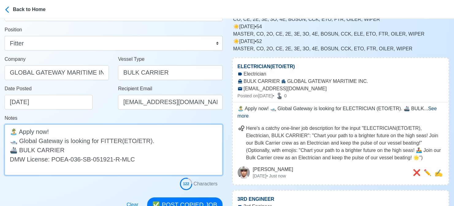
drag, startPoint x: 118, startPoint y: 139, endPoint x: 147, endPoint y: 137, distance: 28.5
click at [147, 137] on textarea "🏝️ Apply now! 🛥️ Global Gateway is looking for FITTER(ETO/ETR). 🚢 BULK CARRIER …" at bounding box center [114, 149] width 218 height 51
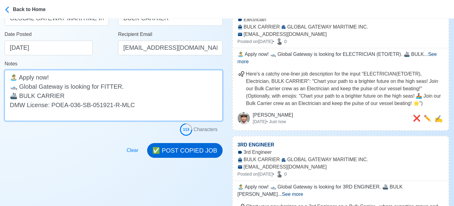
scroll to position [123, 0]
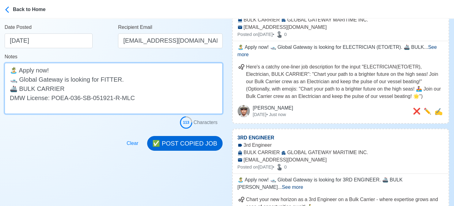
type textarea "🏝️ Apply now! 🛥️ Global Gateway is looking for FITTER. 🚢 BULK CARRIER DMW Licen…"
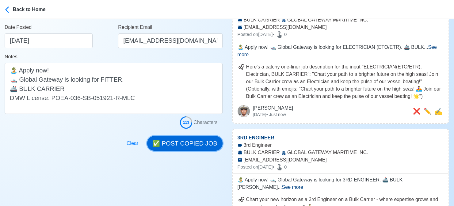
click at [186, 148] on button "✅ POST COPIED JOB" at bounding box center [184, 143] width 75 height 15
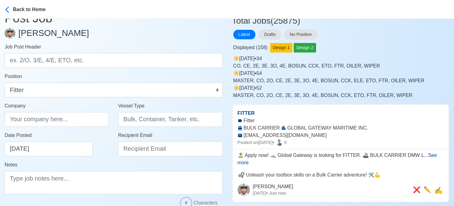
scroll to position [0, 0]
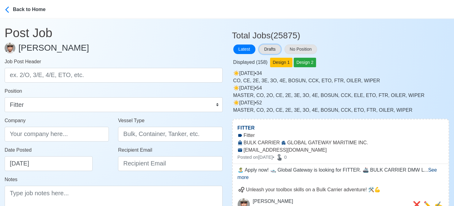
click at [278, 51] on button "Drafts" at bounding box center [270, 49] width 22 height 10
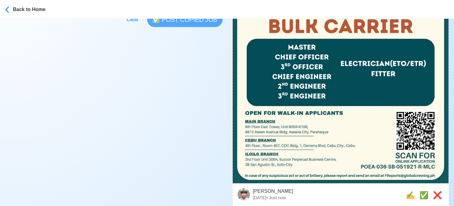
scroll to position [246, 0]
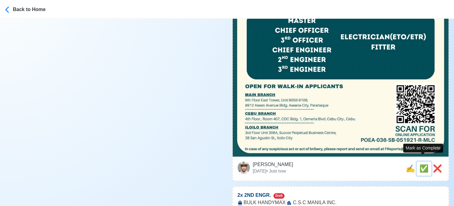
click at [422, 164] on span "✅" at bounding box center [423, 168] width 9 height 8
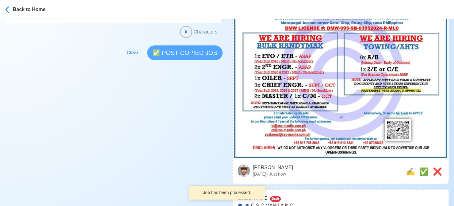
scroll to position [184, 0]
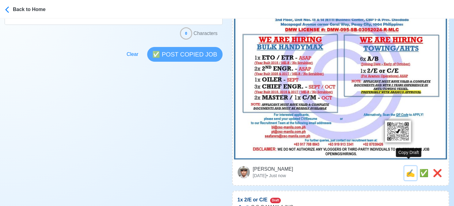
click at [411, 169] on span "✍️" at bounding box center [410, 173] width 9 height 8
type input "2x 2ND ENGR."
select select
type input "C.S.C MANILA INC."
type input "BULK HANDYMAX"
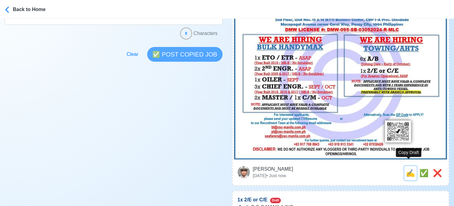
type input "[EMAIL_ADDRESS][DOMAIN_NAME]"
type textarea "Apply now! C.S.C MANILA INC. is looking for 2x 2ND ENGR.. 🚢 BULK HANDYMAX 📆 Dep…"
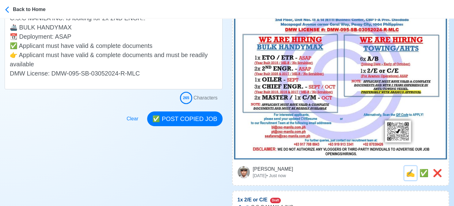
scroll to position [0, 0]
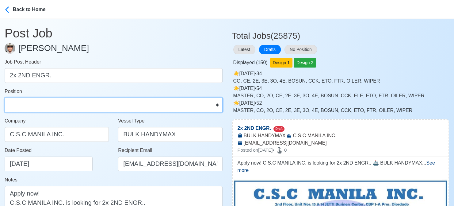
click at [56, 100] on select "Master Chief Officer 2nd Officer 3rd Officer Junior Officer Chief Engineer 2nd …" at bounding box center [114, 104] width 218 height 15
select select "2nd Engineer"
click at [5, 97] on select "Master Chief Officer 2nd Officer 3rd Officer Junior Officer Chief Engineer 2nd …" at bounding box center [114, 104] width 218 height 15
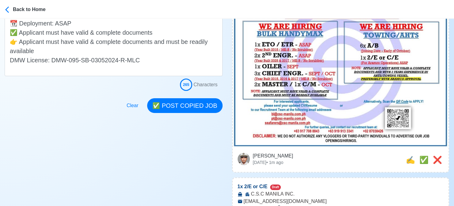
scroll to position [215, 0]
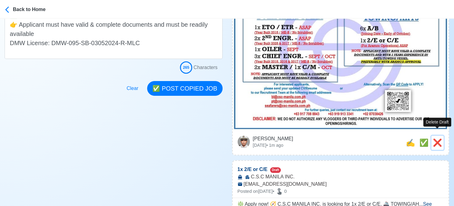
click at [438, 138] on span "❌" at bounding box center [437, 142] width 9 height 8
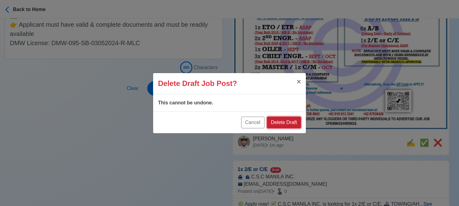
click at [296, 119] on button "Delete Draft" at bounding box center [284, 122] width 34 height 12
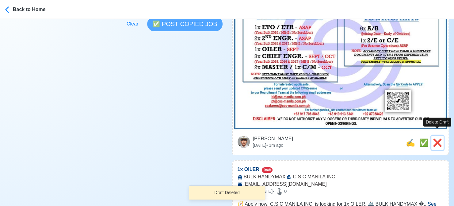
click at [439, 138] on span "❌" at bounding box center [437, 142] width 9 height 8
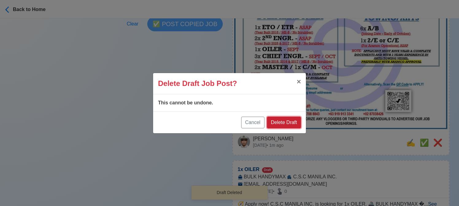
click at [283, 126] on button "Delete Draft" at bounding box center [284, 122] width 34 height 12
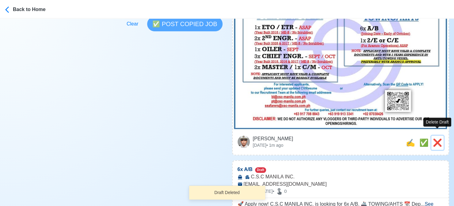
click at [436, 138] on span "❌" at bounding box center [437, 142] width 9 height 8
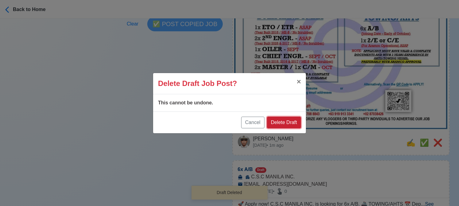
click at [298, 125] on button "Delete Draft" at bounding box center [284, 122] width 34 height 12
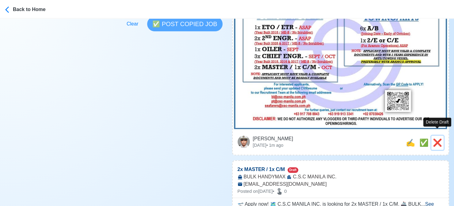
click at [440, 138] on span "❌" at bounding box center [437, 142] width 9 height 8
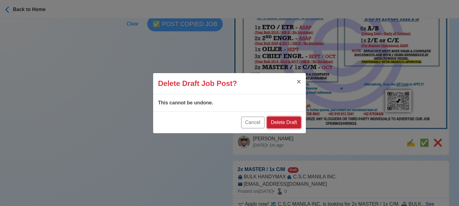
click at [284, 121] on button "Delete Draft" at bounding box center [284, 122] width 34 height 12
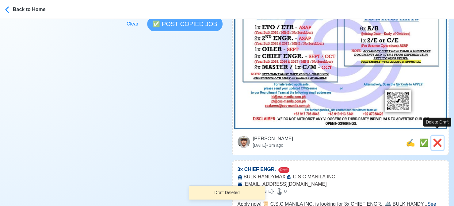
click at [441, 138] on span "❌" at bounding box center [437, 142] width 9 height 8
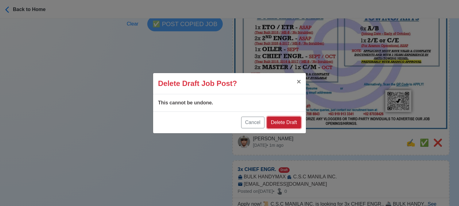
click at [291, 120] on button "Delete Draft" at bounding box center [284, 122] width 34 height 12
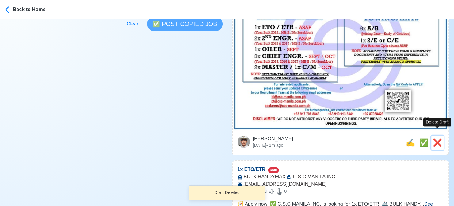
click at [438, 138] on span "❌" at bounding box center [437, 142] width 9 height 8
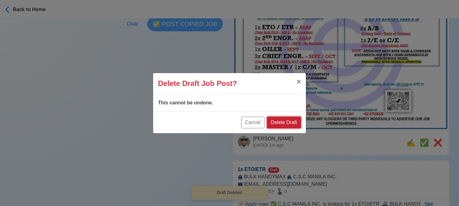
click at [291, 123] on button "Delete Draft" at bounding box center [284, 122] width 34 height 12
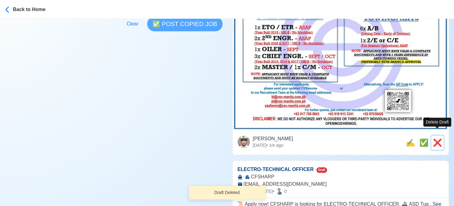
click at [441, 138] on span "❌" at bounding box center [437, 142] width 9 height 8
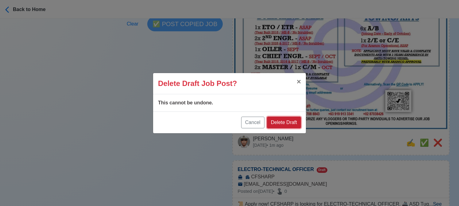
click at [286, 124] on button "Delete Draft" at bounding box center [284, 122] width 34 height 12
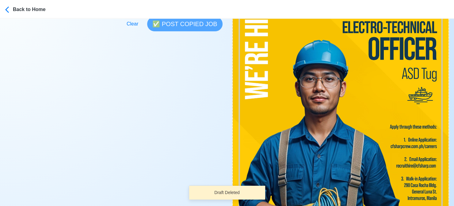
scroll to position [307, 0]
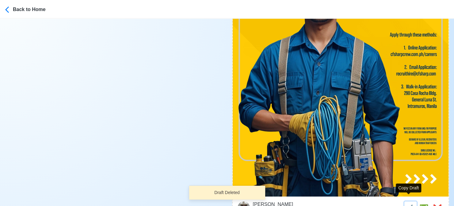
drag, startPoint x: 410, startPoint y: 198, endPoint x: 386, endPoint y: 189, distance: 26.1
click at [410, 204] on span "✍️" at bounding box center [410, 208] width 9 height 8
type input "ELECTRO-TECHNICAL OFFICER"
select select
type input "CFSHARP"
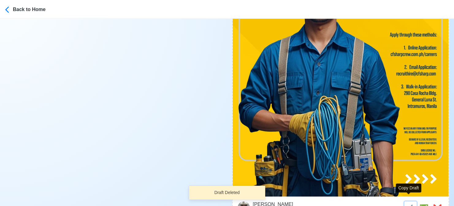
type input "[EMAIL_ADDRESS][DOMAIN_NAME]"
type textarea "📜 Apply now! CFSHARP is looking for ELECTRO-TECHNICAL OFFICER. 🚢 ASD Tug 👉 NO F…"
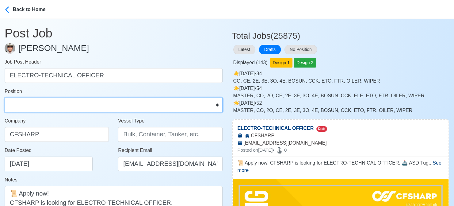
click at [38, 104] on select "Master Chief Officer 2nd Officer 3rd Officer Junior Officer Chief Engineer 2nd …" at bounding box center [114, 104] width 218 height 15
select select "ETO/ETR"
click at [5, 97] on select "Master Chief Officer 2nd Officer 3rd Officer Junior Officer Chief Engineer 2nd …" at bounding box center [114, 104] width 218 height 15
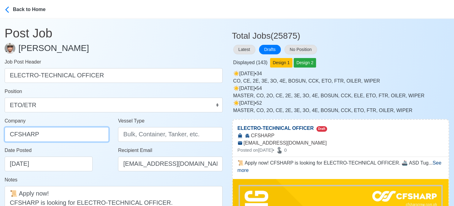
drag, startPoint x: 59, startPoint y: 132, endPoint x: 55, endPoint y: 132, distance: 4.3
click at [59, 132] on input "CFSHARP" at bounding box center [57, 134] width 104 height 15
drag, startPoint x: 52, startPoint y: 135, endPoint x: -6, endPoint y: 131, distance: 58.1
click at [0, 131] on html "Back to Home Post Job Jeyner Gil Job Post Header ELECTRO-TECHNICAL OFFICER Posi…" at bounding box center [227, 103] width 454 height 206
paste input "SHARP CREW MANAGEMENT INC"
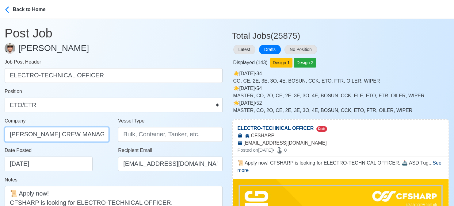
scroll to position [0, 6]
type input "[PERSON_NAME] CREW MANAGEMENT INC"
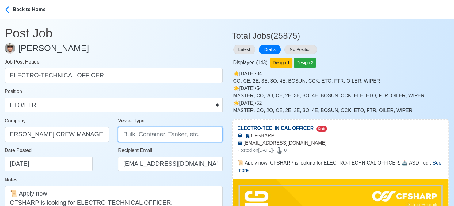
click at [147, 135] on input "Vessel Type" at bounding box center [170, 134] width 104 height 15
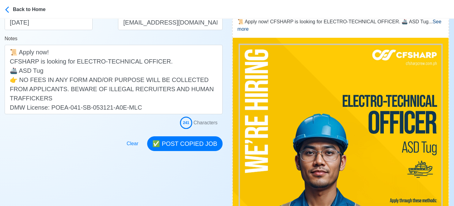
scroll to position [184, 0]
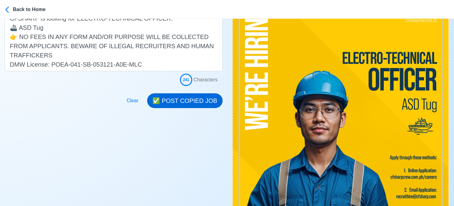
type input "ASD"
click at [187, 100] on button "✅ POST COPIED JOB" at bounding box center [184, 100] width 75 height 15
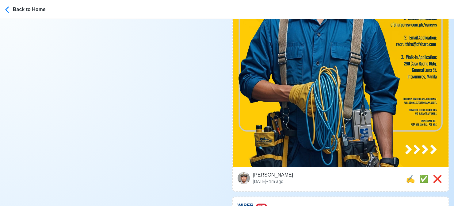
scroll to position [337, 0]
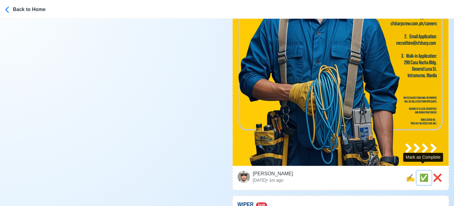
click at [419, 173] on span "✅" at bounding box center [423, 177] width 9 height 8
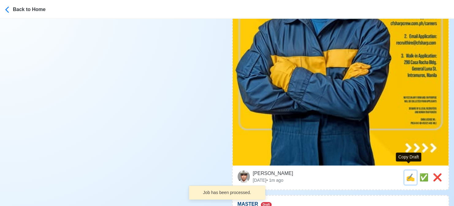
click at [409, 173] on span "✍️" at bounding box center [410, 177] width 9 height 8
type input "WIPER"
select select
type input "CFSHARP"
type input "Tanker"
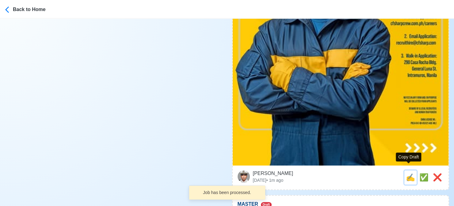
type input "[EMAIL_ADDRESS][DOMAIN_NAME]"
type textarea "Apply now! 📡 CFSHARP is looking for WIPER. 🚢 Tanker DMW License: POEA-041-SB-05…"
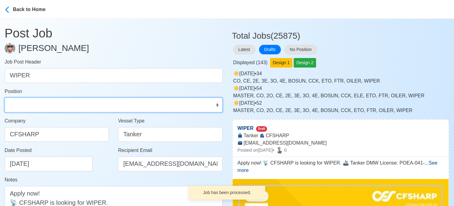
click at [81, 104] on select "Master Chief Officer 2nd Officer 3rd Officer Junior Officer Chief Engineer 2nd …" at bounding box center [114, 104] width 218 height 15
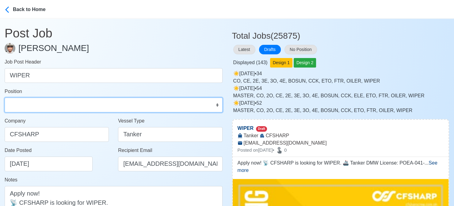
select select "Wiper"
click at [5, 97] on select "Master Chief Officer 2nd Officer 3rd Officer Junior Officer Chief Engineer 2nd …" at bounding box center [114, 104] width 218 height 15
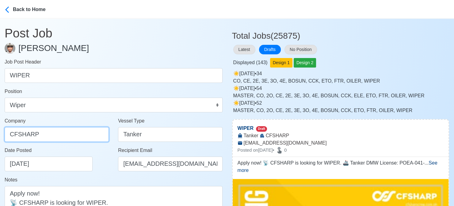
click at [69, 136] on input "CFSHARP" at bounding box center [57, 134] width 104 height 15
paste input "SHARP CREW MANAGEMENT INC"
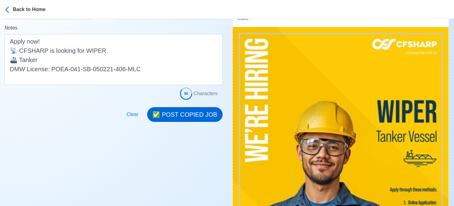
scroll to position [153, 0]
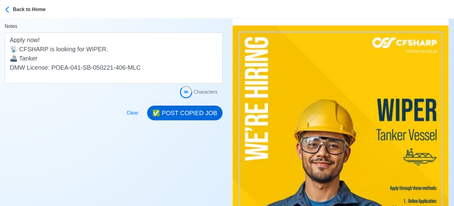
type input "[PERSON_NAME] CREW MANAGEMENT INC"
click at [196, 112] on button "✅ POST COPIED JOB" at bounding box center [184, 112] width 75 height 15
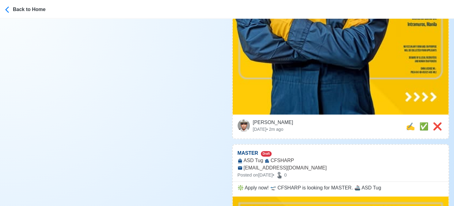
scroll to position [429, 0]
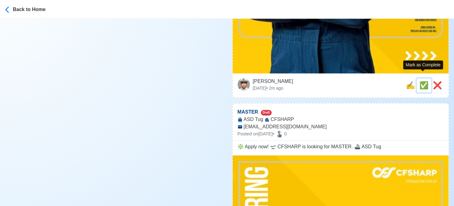
click at [422, 81] on span "✅" at bounding box center [423, 85] width 9 height 8
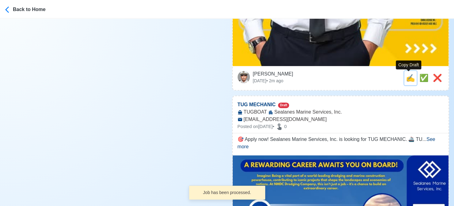
click at [408, 79] on span "✍️" at bounding box center [410, 78] width 9 height 8
type input "MASTER"
select select
type input "CFSHARP"
type input "ASD Tug"
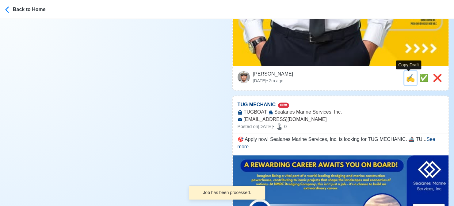
type input "[EMAIL_ADDRESS][DOMAIN_NAME]"
type textarea "❇️ Apply now! 🛫 CFSHARP is looking for MASTER. 🚢 ASD Tug"
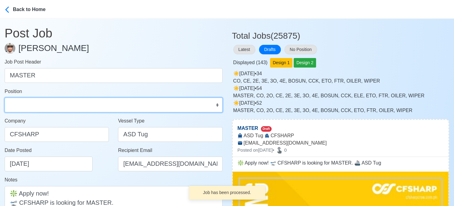
click at [87, 104] on select "Master Chief Officer 2nd Officer 3rd Officer Junior Officer Chief Engineer 2nd …" at bounding box center [114, 104] width 218 height 15
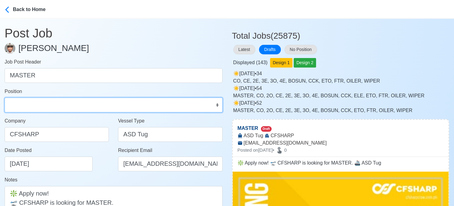
select select "Master"
click at [5, 97] on select "Master Chief Officer 2nd Officer 3rd Officer Junior Officer Chief Engineer 2nd …" at bounding box center [114, 104] width 218 height 15
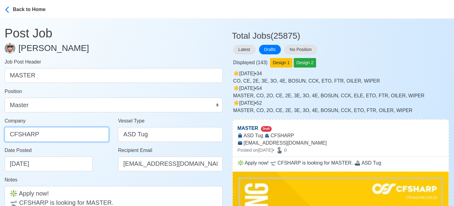
drag, startPoint x: 68, startPoint y: 132, endPoint x: -6, endPoint y: 128, distance: 74.0
click at [0, 128] on html "Back to Home Post Job Jeyner Gil Job Post Header MASTER Position Master Chief O…" at bounding box center [227, 103] width 454 height 206
paste input "SHARP CREW MANAGEMENT INC"
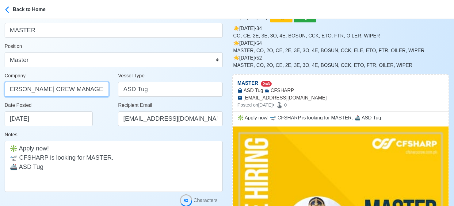
scroll to position [92, 0]
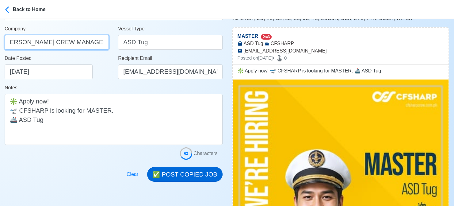
type input "[PERSON_NAME] CREW MANAGEMENT INC"
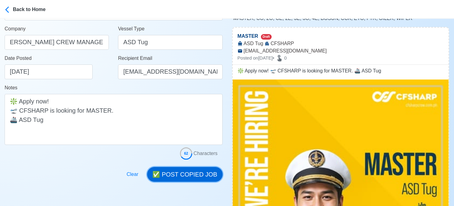
click at [180, 171] on button "✅ POST COPIED JOB" at bounding box center [184, 174] width 75 height 15
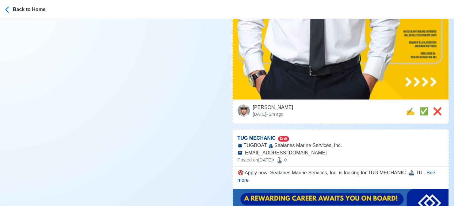
scroll to position [398, 0]
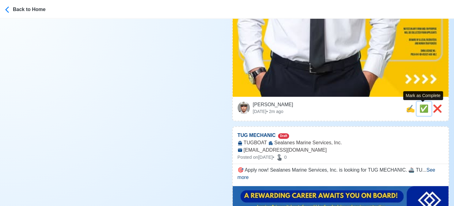
click at [424, 112] on span "✅" at bounding box center [423, 108] width 9 height 8
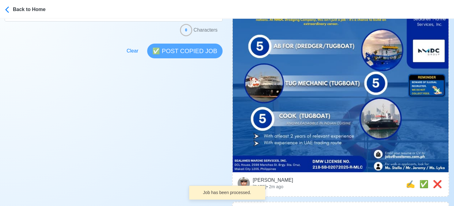
scroll to position [215, 0]
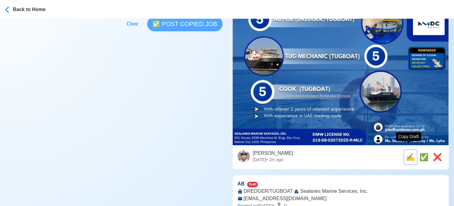
click at [409, 153] on span "✍️" at bounding box center [410, 157] width 9 height 8
type input "TUG MECHANIC"
select select
type input "Sealanes Marine Services, Inc."
type input "TUGBOAT"
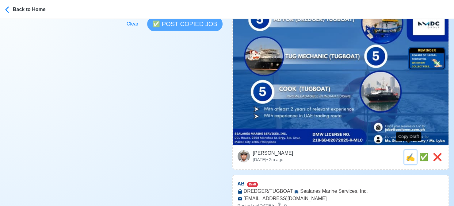
type input "[EMAIL_ADDRESS][DOMAIN_NAME]"
type textarea "🎯 Apply now! Sealanes Marine Services, Inc. is looking for TUG MECHANIC. 🚢 TUGB…"
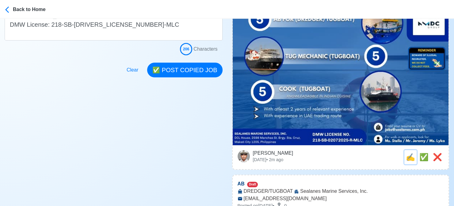
scroll to position [0, 0]
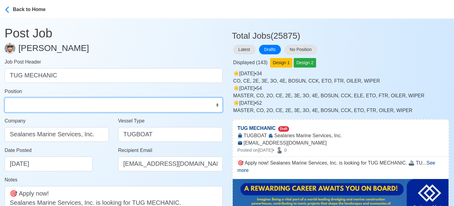
click at [31, 105] on select "Master Chief Officer 2nd Officer 3rd Officer Junior Officer Chief Engineer 2nd …" at bounding box center [114, 104] width 218 height 15
select select "Mechanic"
click at [5, 97] on select "Master Chief Officer 2nd Officer 3rd Officer Junior Officer Chief Engineer 2nd …" at bounding box center [114, 104] width 218 height 15
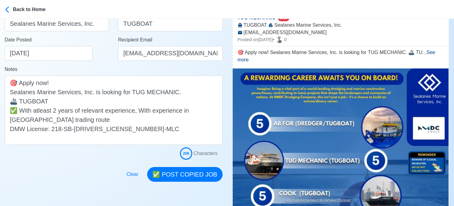
scroll to position [123, 0]
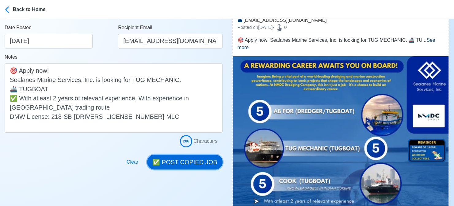
click at [206, 162] on button "✅ POST COPIED JOB" at bounding box center [184, 161] width 75 height 15
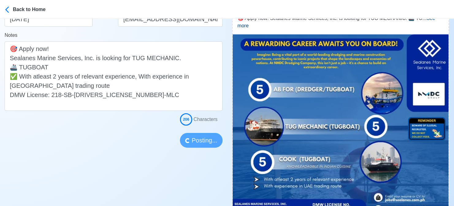
scroll to position [184, 0]
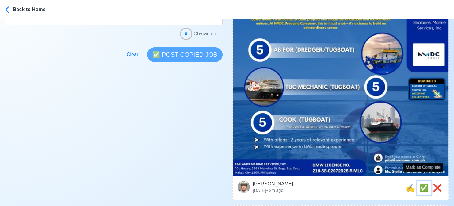
click at [423, 183] on span "✅" at bounding box center [423, 187] width 9 height 8
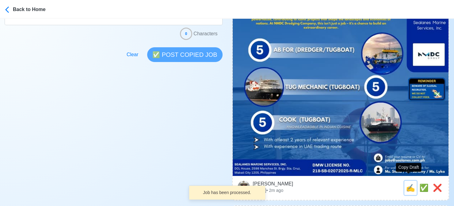
click at [407, 183] on span "✍️" at bounding box center [410, 187] width 9 height 8
type input "AB"
select select
type input "Sealanes Marine Services, Inc."
type input "DREDGER/TUGBOAT"
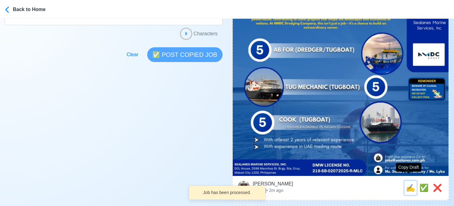
type input "[EMAIL_ADDRESS][DOMAIN_NAME]"
type textarea "Apply now! Sealanes Marine Services, Inc. is looking for AB. 🚢 DREDGER/TUGBOAT …"
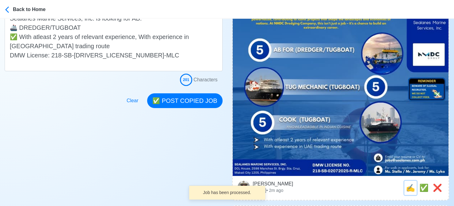
scroll to position [0, 0]
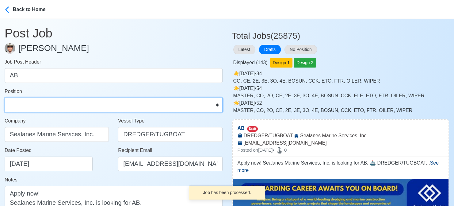
click at [26, 105] on select "Master Chief Officer 2nd Officer 3rd Officer Junior Officer Chief Engineer 2nd …" at bounding box center [114, 104] width 218 height 15
select select "[PERSON_NAME]"
click at [5, 97] on select "Master Chief Officer 2nd Officer 3rd Officer Junior Officer Chief Engineer 2nd …" at bounding box center [114, 104] width 218 height 15
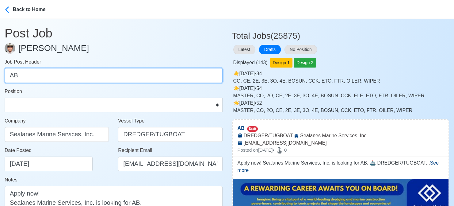
click at [11, 76] on input "AB" at bounding box center [114, 75] width 218 height 15
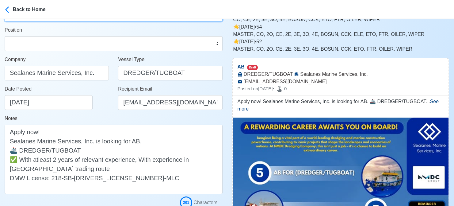
type input "5 AB"
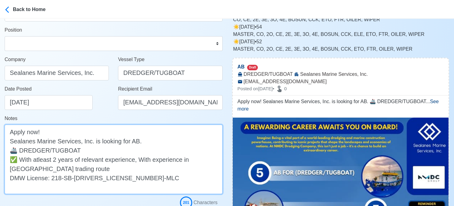
click at [129, 141] on textarea "Apply now! Sealanes Marine Services, Inc. is looking for AB. 🚢 DREDGER/TUGBOAT …" at bounding box center [114, 158] width 218 height 69
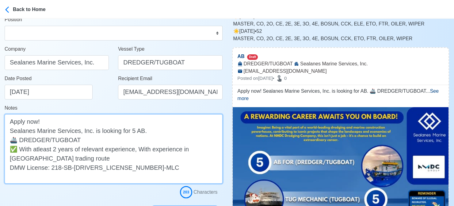
scroll to position [153, 0]
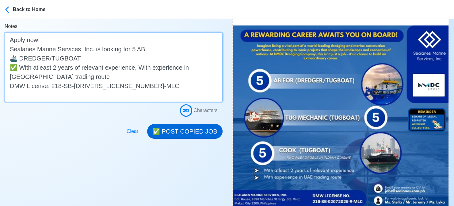
type textarea "Apply now! Sealanes Marine Services, Inc. is looking for 5 AB. 🚢 DREDGER/TUGBOA…"
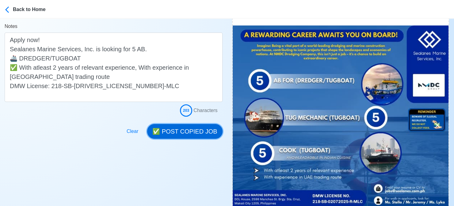
click at [186, 131] on button "✅ POST COPIED JOB" at bounding box center [184, 131] width 75 height 15
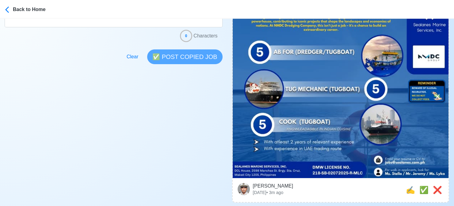
scroll to position [245, 0]
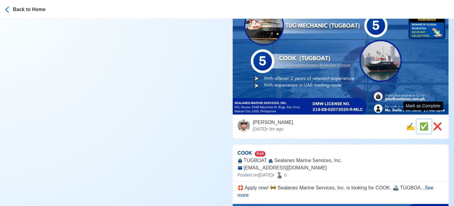
click at [423, 122] on span "✅" at bounding box center [423, 126] width 9 height 8
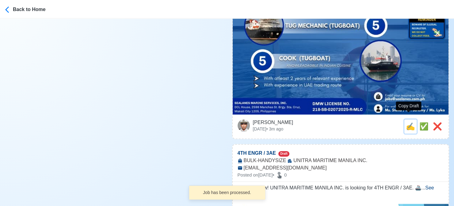
click at [406, 122] on span "✍️" at bounding box center [410, 126] width 9 height 8
type input "COOK"
select select
type input "Sealanes Marine Services, Inc."
type input "TUGBOAT"
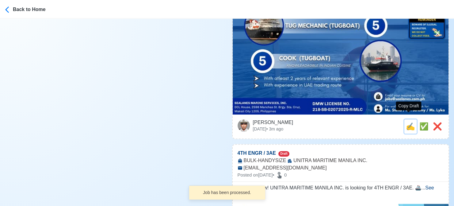
type input "[EMAIL_ADDRESS][DOMAIN_NAME]"
type textarea "🛟 Apply now! 🚧 Sealanes Marine Services, Inc. is looking for COOK. 🚢 TUGBOAT ✅ …"
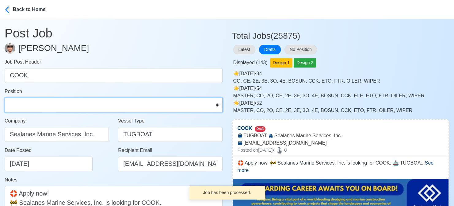
click at [65, 102] on select "Master Chief Officer 2nd Officer 3rd Officer Junior Officer Chief Engineer 2nd …" at bounding box center [114, 104] width 218 height 15
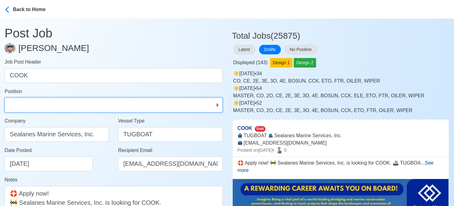
select select "Cook"
click at [5, 97] on select "Master Chief Officer 2nd Officer 3rd Officer Junior Officer Chief Engineer 2nd …" at bounding box center [114, 104] width 218 height 15
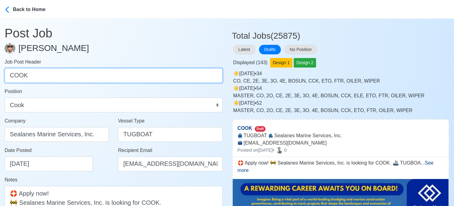
click at [10, 76] on input "COOK" at bounding box center [114, 75] width 218 height 15
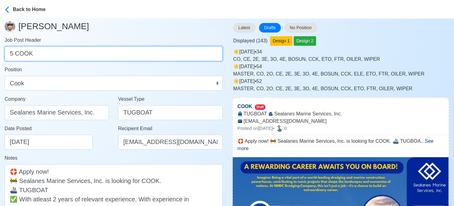
scroll to position [31, 0]
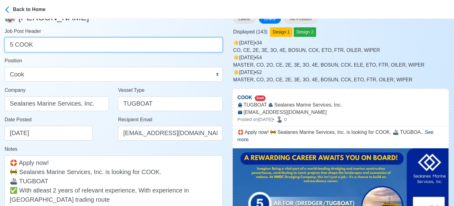
type input "5 COOK"
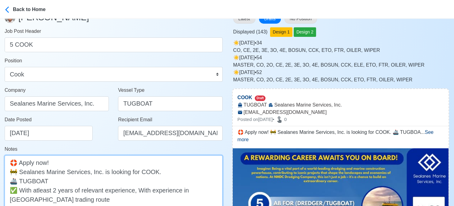
click at [138, 171] on textarea "🛟 Apply now! 🚧 Sealanes Marine Services, Inc. is looking for COOK. 🚢 TUGBOAT ✅ …" at bounding box center [114, 189] width 218 height 69
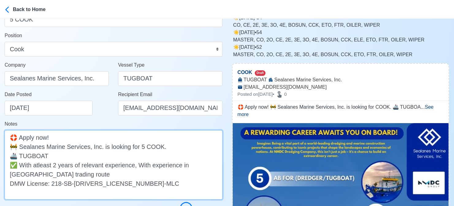
scroll to position [153, 0]
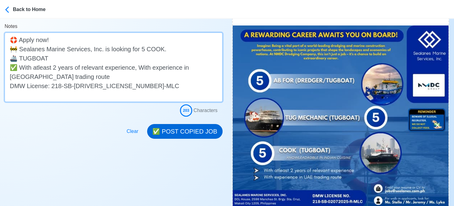
type textarea "🛟 Apply now! 🚧 Sealanes Marine Services, Inc. is looking for 5 COOK. 🚢 TUGBOAT …"
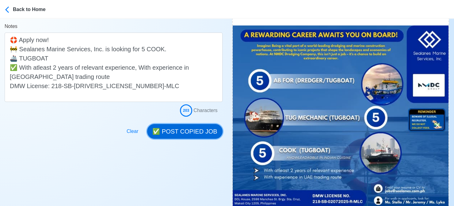
click at [194, 134] on button "✅ POST COPIED JOB" at bounding box center [184, 131] width 75 height 15
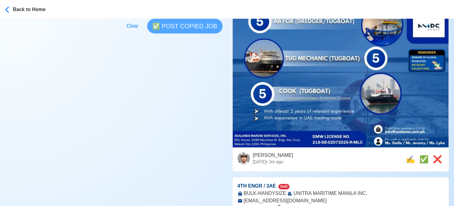
scroll to position [215, 0]
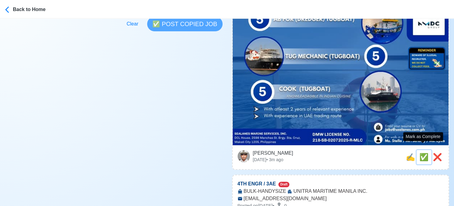
click at [422, 153] on span "✅" at bounding box center [423, 157] width 9 height 8
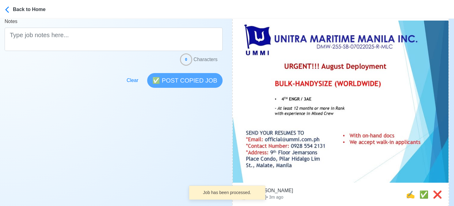
scroll to position [153, 0]
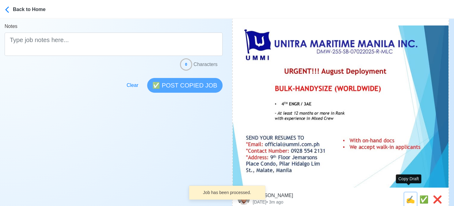
click at [407, 195] on span "✍️" at bounding box center [410, 199] width 9 height 8
type input "4TH ENGR / 3AE"
select select
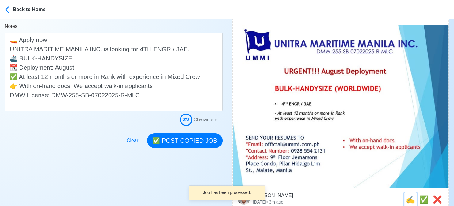
scroll to position [0, 0]
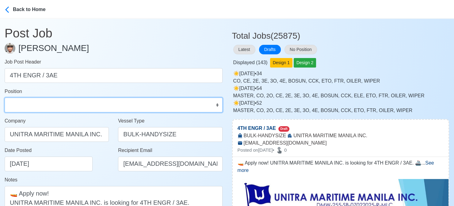
click at [69, 106] on select "Master Chief Officer 2nd Officer 3rd Officer Junior Officer Chief Engineer 2nd …" at bounding box center [114, 104] width 218 height 15
click at [5, 97] on select "Master Chief Officer 2nd Officer 3rd Officer Junior Officer Chief Engineer 2nd …" at bounding box center [114, 104] width 218 height 15
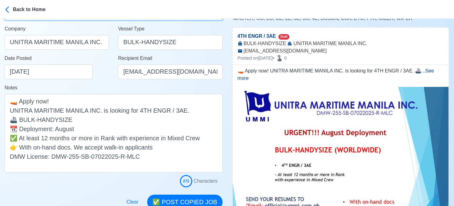
scroll to position [123, 0]
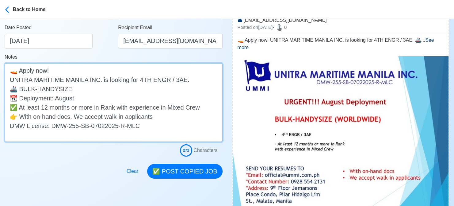
click at [87, 86] on textarea "🚤 Apply now! UNITRA MARITIME MANILA INC. is looking for 4TH ENGR / 3AE. 🚢 BULK-…" at bounding box center [114, 102] width 218 height 78
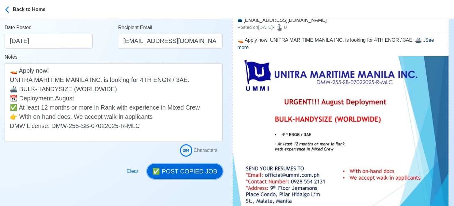
click at [183, 173] on button "✅ POST COPIED JOB" at bounding box center [184, 171] width 75 height 15
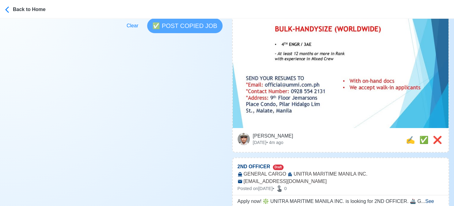
scroll to position [245, 0]
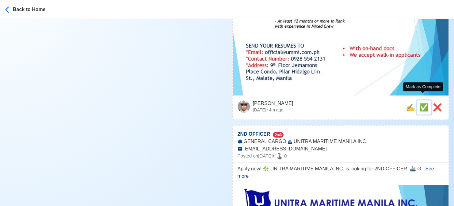
click at [423, 103] on span "✅" at bounding box center [423, 107] width 9 height 8
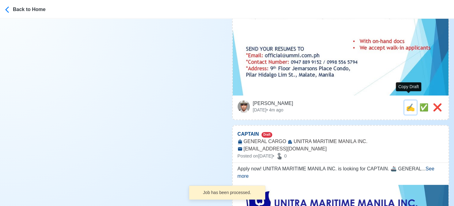
click at [408, 103] on span "✍️" at bounding box center [410, 107] width 9 height 8
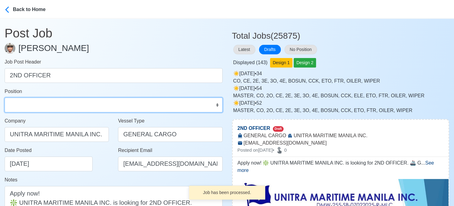
click at [98, 108] on select "Master Chief Officer 2nd Officer 3rd Officer Junior Officer Chief Engineer 2nd …" at bounding box center [114, 104] width 218 height 15
click at [5, 97] on select "Master Chief Officer 2nd Officer 3rd Officer Junior Officer Chief Engineer 2nd …" at bounding box center [114, 104] width 218 height 15
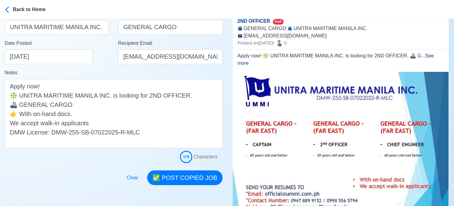
scroll to position [123, 0]
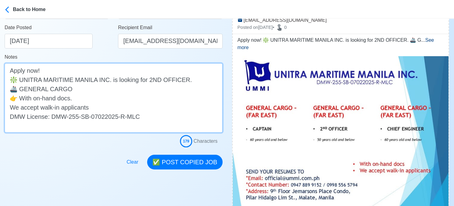
click at [98, 80] on textarea "Apply now! ❇️ UNITRA MARITIME MANILA INC. is looking for 2ND OFFICER. 🚢 GENERAL…" at bounding box center [114, 97] width 218 height 69
click at [95, 84] on textarea "Apply now! ❇️ UNITRA MARITIME MANILA INC. is looking for 2ND OFFICER. 🚢 GENERAL…" at bounding box center [114, 97] width 218 height 69
click at [106, 91] on textarea "Apply now! ❇️ UNITRA MARITIME MANILA INC. is looking for 2ND OFFICER. 🚢 GENERAL…" at bounding box center [114, 97] width 218 height 69
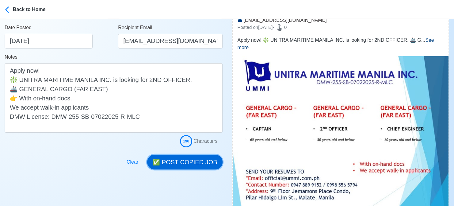
click at [178, 158] on button "✅ POST COPIED JOB" at bounding box center [184, 161] width 75 height 15
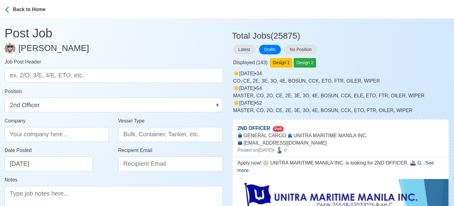
scroll to position [0, 0]
click at [244, 49] on button "Latest" at bounding box center [244, 50] width 22 height 10
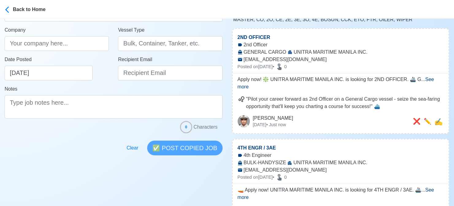
scroll to position [92, 0]
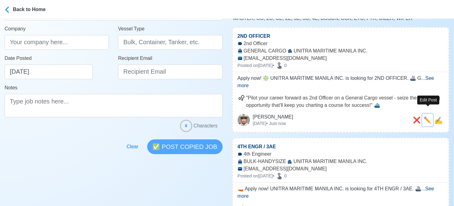
click at [426, 116] on span "✏️" at bounding box center [428, 119] width 8 height 7
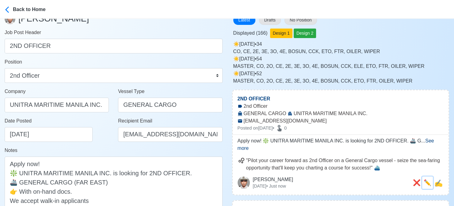
scroll to position [61, 0]
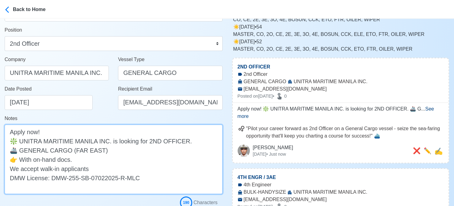
click at [104, 159] on textarea "Apply now! ❇️ UNITRA MARITIME MANILA INC. is looking for 2ND OFFICER. 🚢 GENERAL…" at bounding box center [114, 158] width 218 height 69
click at [21, 159] on textarea "Apply now! ❇️ UNITRA MARITIME MANILA INC. is looking for 2ND OFFICER. 🚢 GENERAL…" at bounding box center [114, 158] width 218 height 69
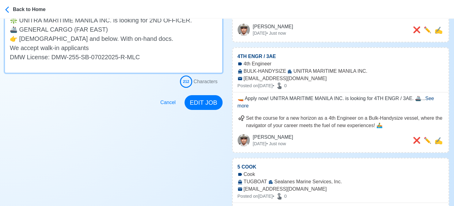
scroll to position [184, 0]
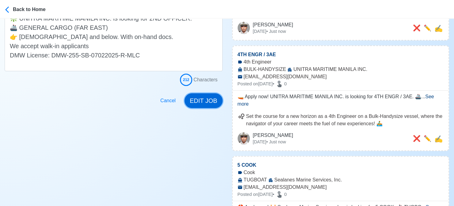
click at [202, 102] on button "EDIT JOB" at bounding box center [204, 100] width 38 height 15
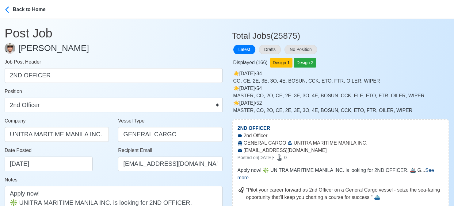
scroll to position [0, 0]
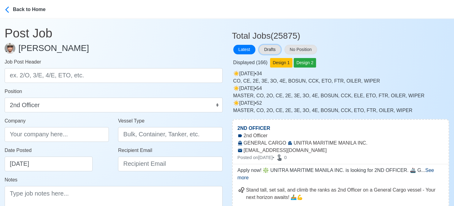
click at [275, 50] on button "Drafts" at bounding box center [270, 50] width 22 height 10
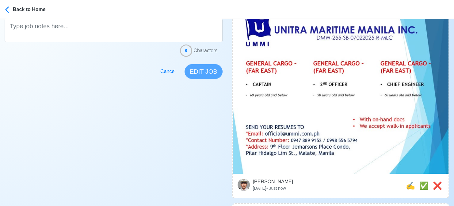
scroll to position [215, 0]
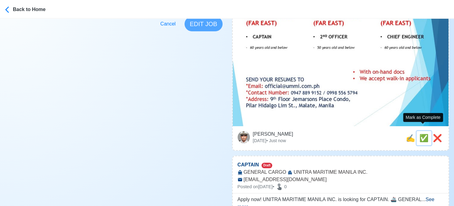
click at [419, 134] on span "✅" at bounding box center [423, 138] width 9 height 8
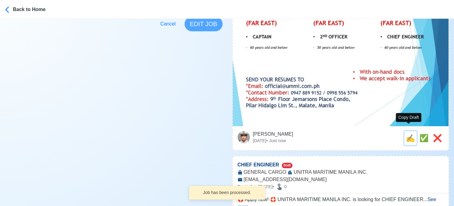
click at [409, 134] on span "✍️" at bounding box center [410, 138] width 9 height 8
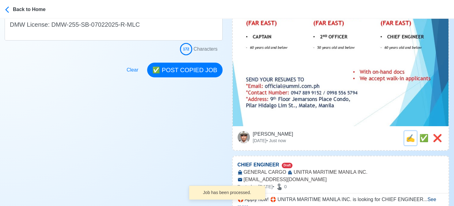
scroll to position [0, 0]
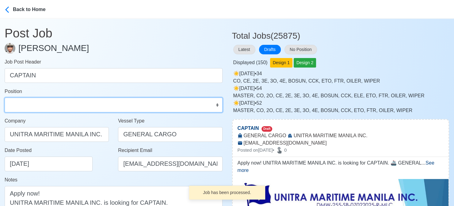
click at [43, 104] on select "Master Chief Officer 2nd Officer 3rd Officer Junior Officer Chief Engineer 2nd …" at bounding box center [114, 104] width 218 height 15
click at [5, 97] on select "Master Chief Officer 2nd Officer 3rd Officer Junior Officer Chief Engineer 2nd …" at bounding box center [114, 104] width 218 height 15
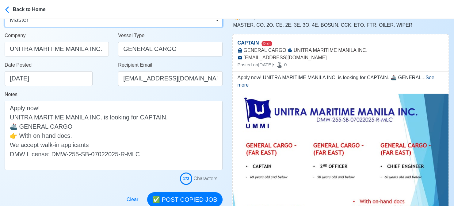
scroll to position [92, 0]
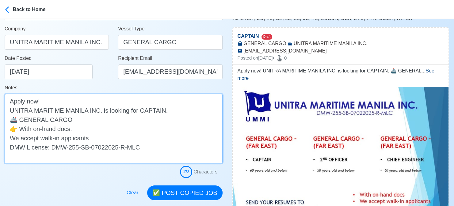
click at [20, 129] on textarea "Apply now! UNITRA MARITIME MANILA INC. is looking for CAPTAIN. 🚢 GENERAL CARGO …" at bounding box center [114, 128] width 218 height 69
click at [87, 120] on textarea "Apply now! UNITRA MARITIME MANILA INC. is looking for CAPTAIN. 🚢 GENERAL CARGO …" at bounding box center [114, 128] width 218 height 69
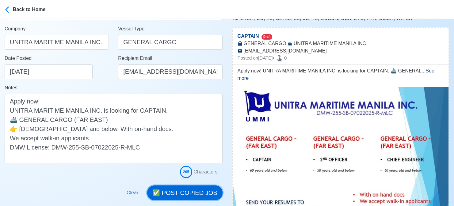
click at [188, 188] on button "✅ POST COPIED JOB" at bounding box center [184, 192] width 75 height 15
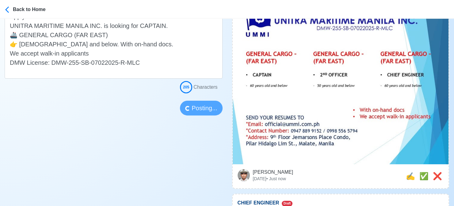
scroll to position [184, 0]
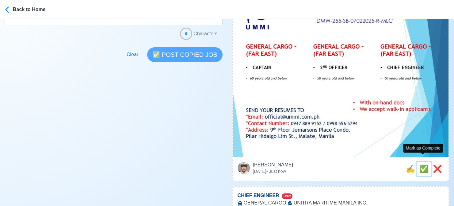
click at [425, 164] on span "✅" at bounding box center [423, 168] width 9 height 8
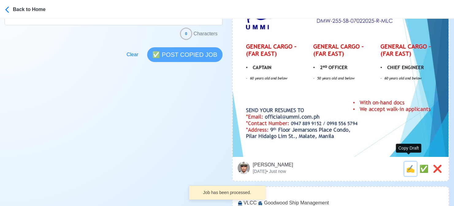
click at [407, 164] on span "✍️" at bounding box center [410, 168] width 9 height 8
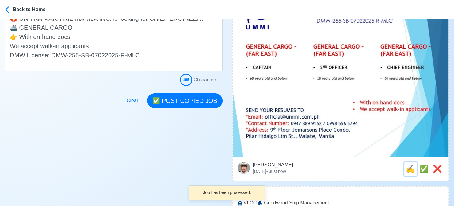
scroll to position [0, 0]
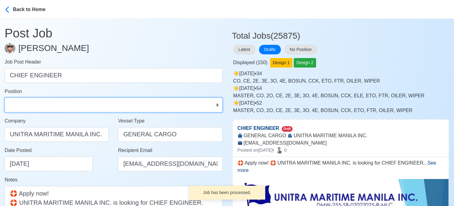
drag, startPoint x: 53, startPoint y: 108, endPoint x: 53, endPoint y: 101, distance: 6.4
click at [53, 108] on select "Master Chief Officer 2nd Officer 3rd Officer Junior Officer Chief Engineer 2nd …" at bounding box center [114, 104] width 218 height 15
click at [5, 97] on select "Master Chief Officer 2nd Officer 3rd Officer Junior Officer Chief Engineer 2nd …" at bounding box center [114, 104] width 218 height 15
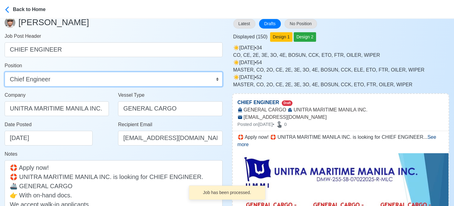
scroll to position [61, 0]
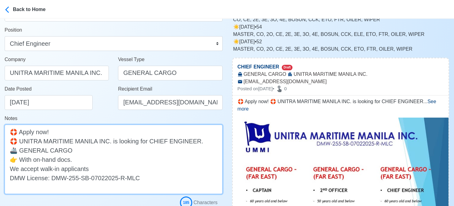
click at [74, 151] on textarea "🛟 Apply now! 🛟 UNITRA MARITIME MANILA INC. is looking for CHIEF ENGINEER. 🚢 GEN…" at bounding box center [114, 158] width 218 height 69
click at [21, 161] on textarea "🛟 Apply now! 🛟 UNITRA MARITIME MANILA INC. is looking for CHIEF ENGINEER. 🚢 GEN…" at bounding box center [114, 158] width 218 height 69
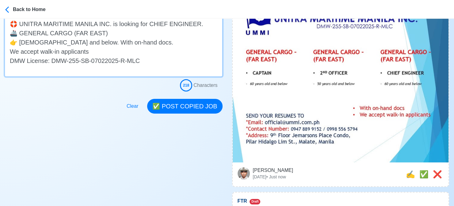
scroll to position [184, 0]
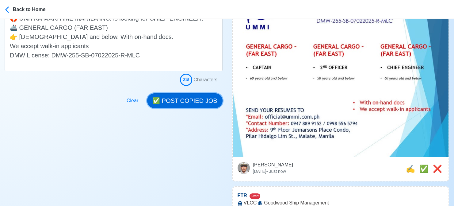
click at [196, 99] on button "✅ POST COPIED JOB" at bounding box center [184, 100] width 75 height 15
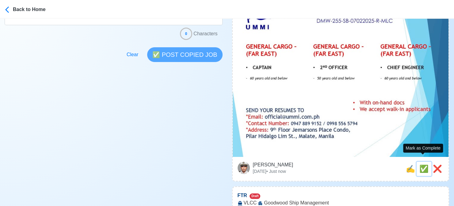
click at [424, 164] on span "✅" at bounding box center [423, 168] width 9 height 8
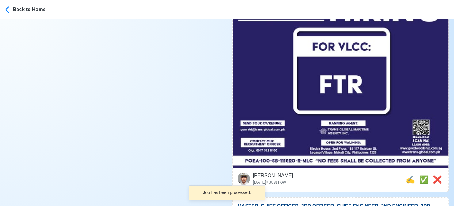
scroll to position [307, 0]
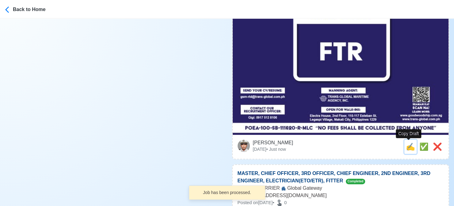
click at [408, 149] on span "✍️" at bounding box center [410, 146] width 9 height 8
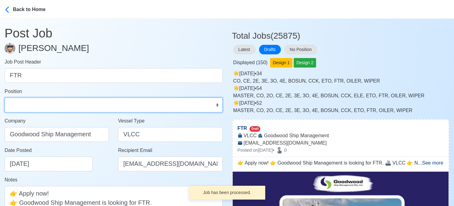
drag, startPoint x: 43, startPoint y: 104, endPoint x: 45, endPoint y: 100, distance: 4.5
click at [43, 104] on select "Master Chief Officer 2nd Officer 3rd Officer Junior Officer Chief Engineer 2nd …" at bounding box center [114, 104] width 218 height 15
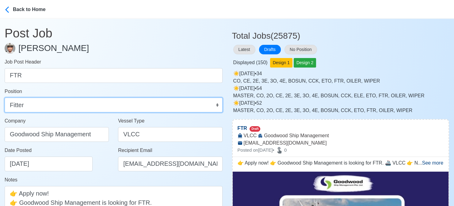
click at [5, 97] on select "Master Chief Officer 2nd Officer 3rd Officer Junior Officer Chief Engineer 2nd …" at bounding box center [114, 104] width 218 height 15
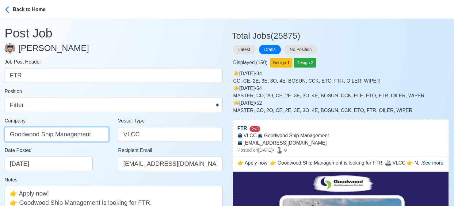
click at [93, 133] on input "Goodwood Ship Management" at bounding box center [57, 134] width 104 height 15
drag, startPoint x: 51, startPoint y: 136, endPoint x: -6, endPoint y: 134, distance: 57.7
click at [0, 134] on html "Back to Home Post Job Jeyner Gil Job Post Header FTR Position Master Chief Offi…" at bounding box center [227, 103] width 454 height 206
paste input "TRANS-GLOBAL MARITIME AGENCY INC"
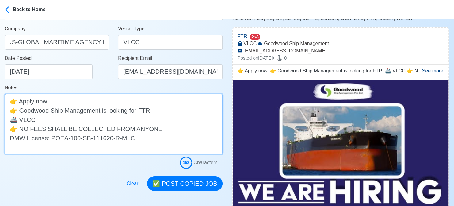
click at [20, 112] on textarea "👉 Apply now! 👉 Goodwood Ship Management is looking for FTR. 🚢 VLCC 👉 NO FEES SH…" at bounding box center [114, 124] width 218 height 60
paste textarea "TRANS-GLOBAL MARITIME AGENCY INC"
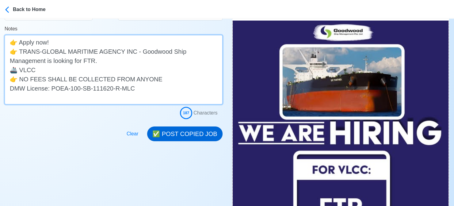
scroll to position [153, 0]
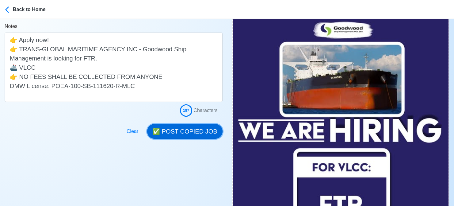
click at [193, 128] on button "✅ POST COPIED JOB" at bounding box center [184, 131] width 75 height 15
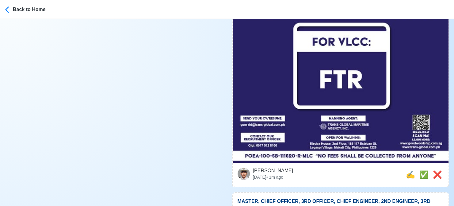
scroll to position [307, 0]
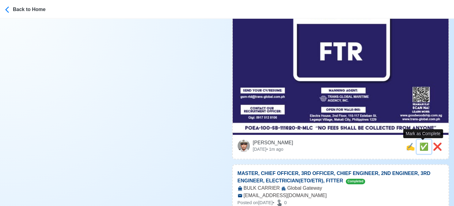
click at [420, 148] on span "✅" at bounding box center [423, 146] width 9 height 8
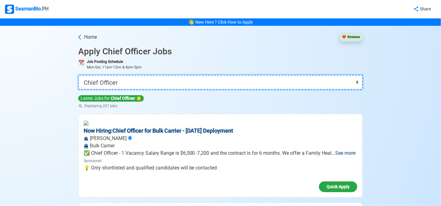
click at [117, 82] on select "👉 Select Rank or Position Master Chief Officer 2nd Officer 3rd Officer Junior O…" at bounding box center [220, 82] width 285 height 15
select select "2nd Engineer"
click at [79, 75] on select "👉 Select Rank or Position Master Chief Officer 2nd Officer 3rd Officer Junior O…" at bounding box center [220, 82] width 285 height 15
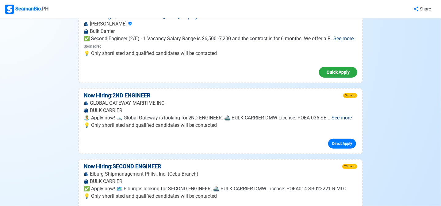
scroll to position [1383, 0]
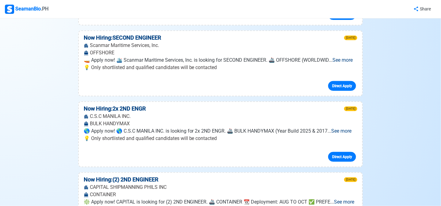
click at [346, 128] on span "See more" at bounding box center [341, 131] width 20 height 6
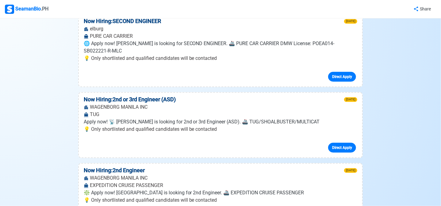
scroll to position [1169, 0]
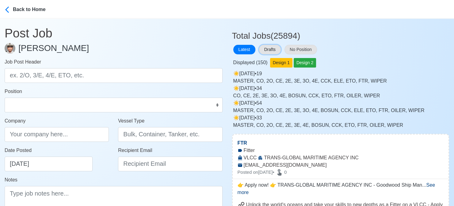
click at [272, 50] on button "Drafts" at bounding box center [270, 50] width 22 height 10
